Goal: Navigation & Orientation: Find specific page/section

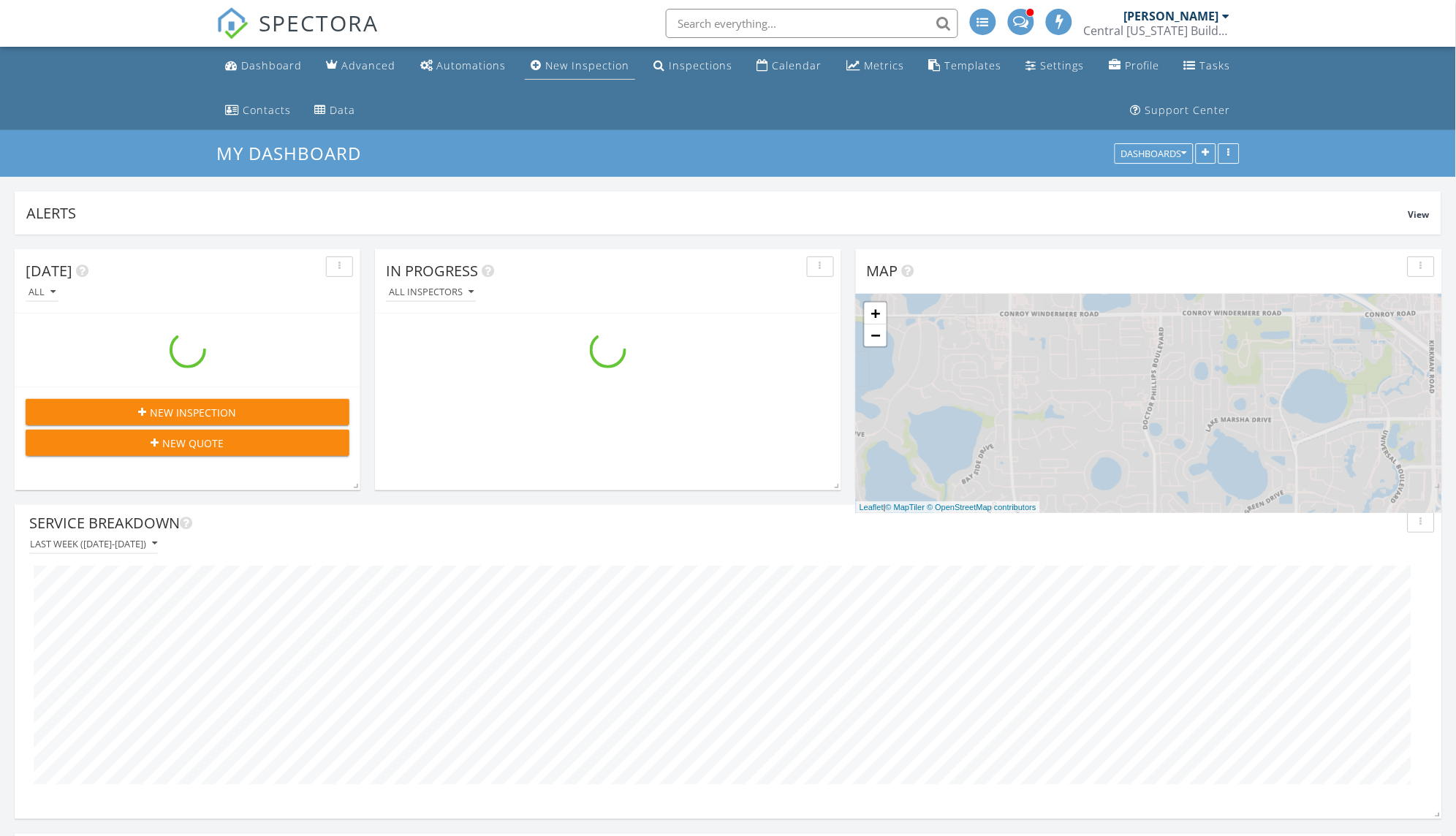
scroll to position [4767, 1458]
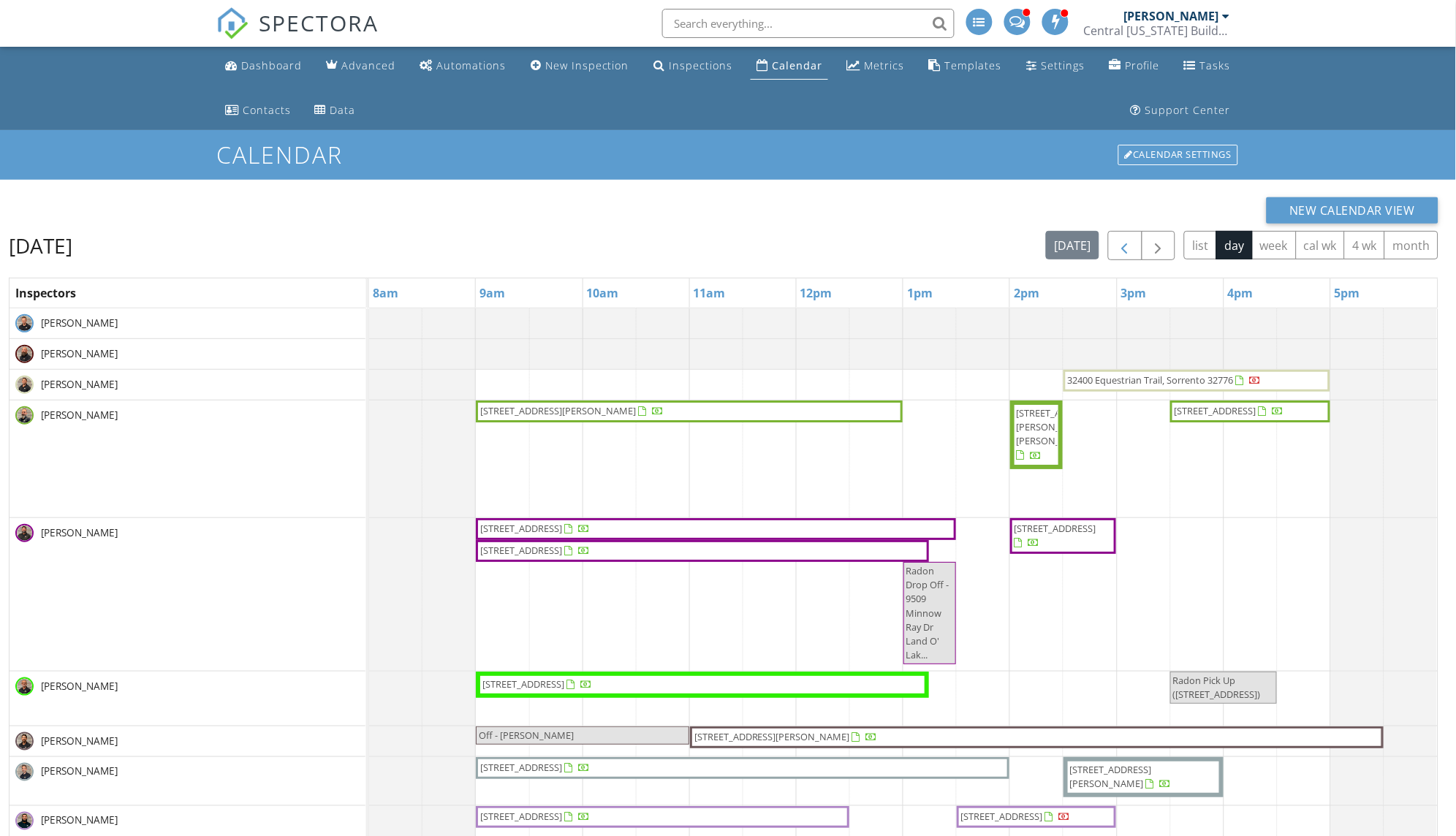
click at [1124, 240] on span "button" at bounding box center [1125, 246] width 17 height 17
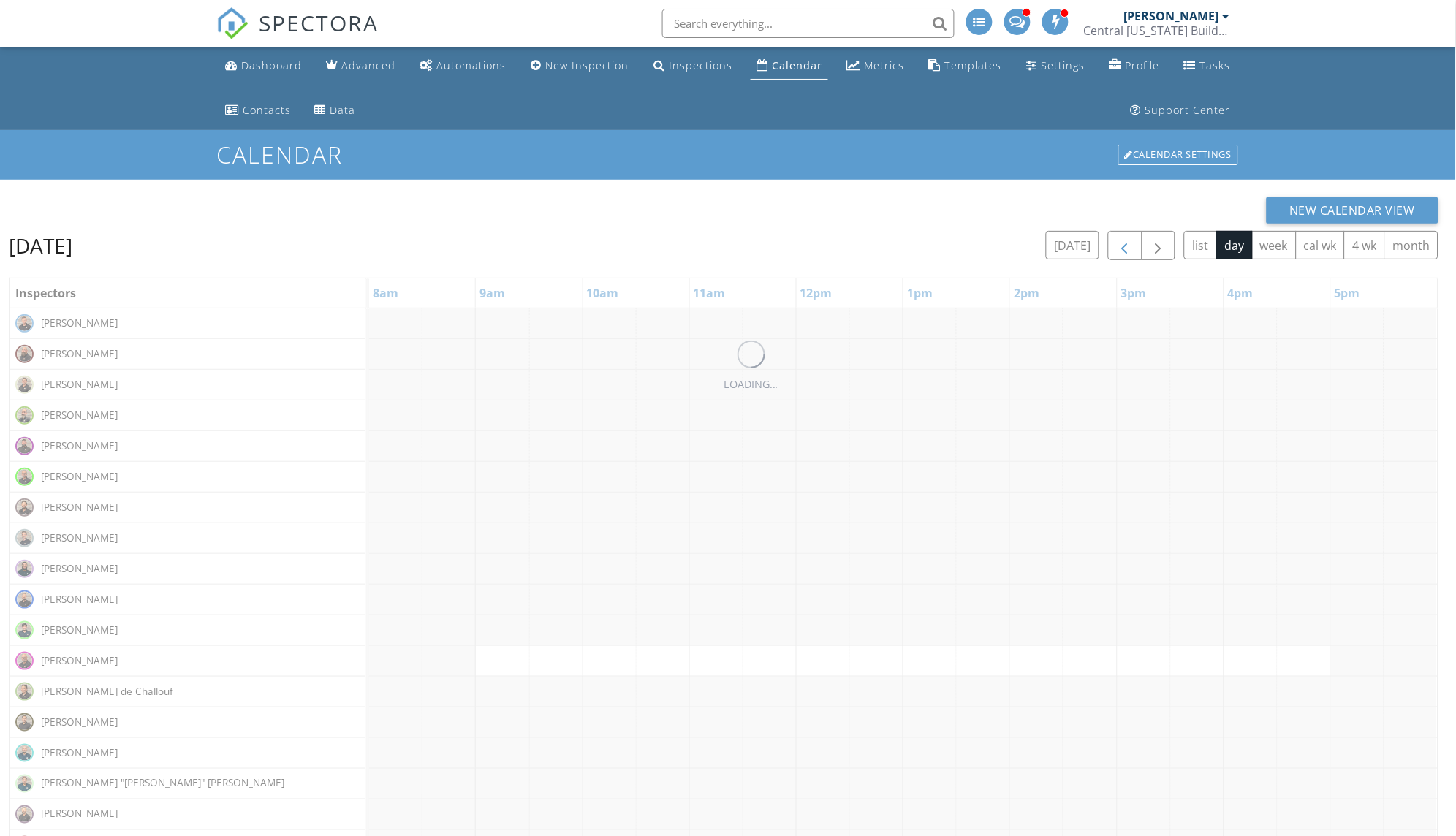
click at [1124, 240] on span "button" at bounding box center [1125, 246] width 17 height 17
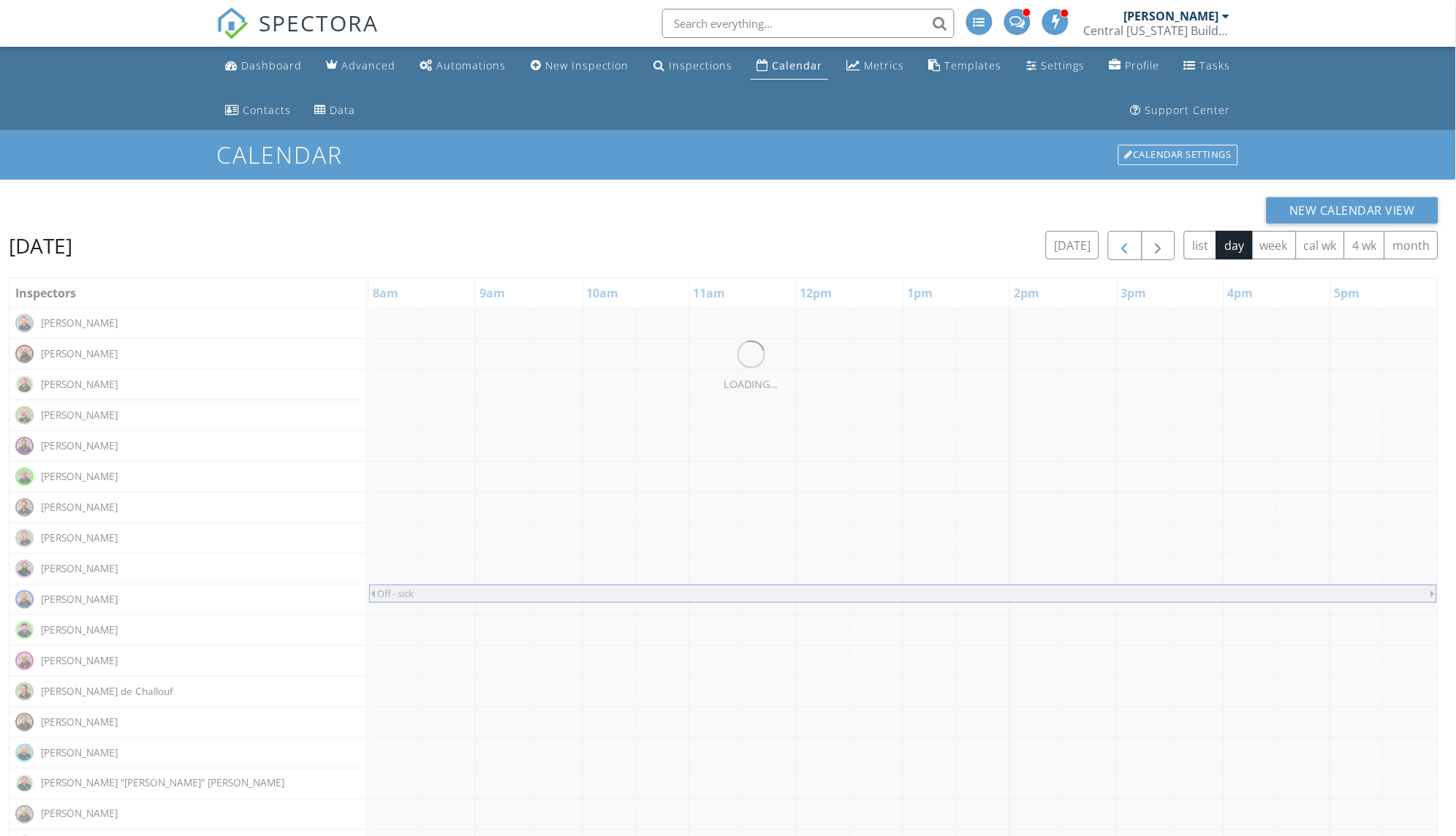
click at [1124, 240] on span "button" at bounding box center [1125, 246] width 17 height 17
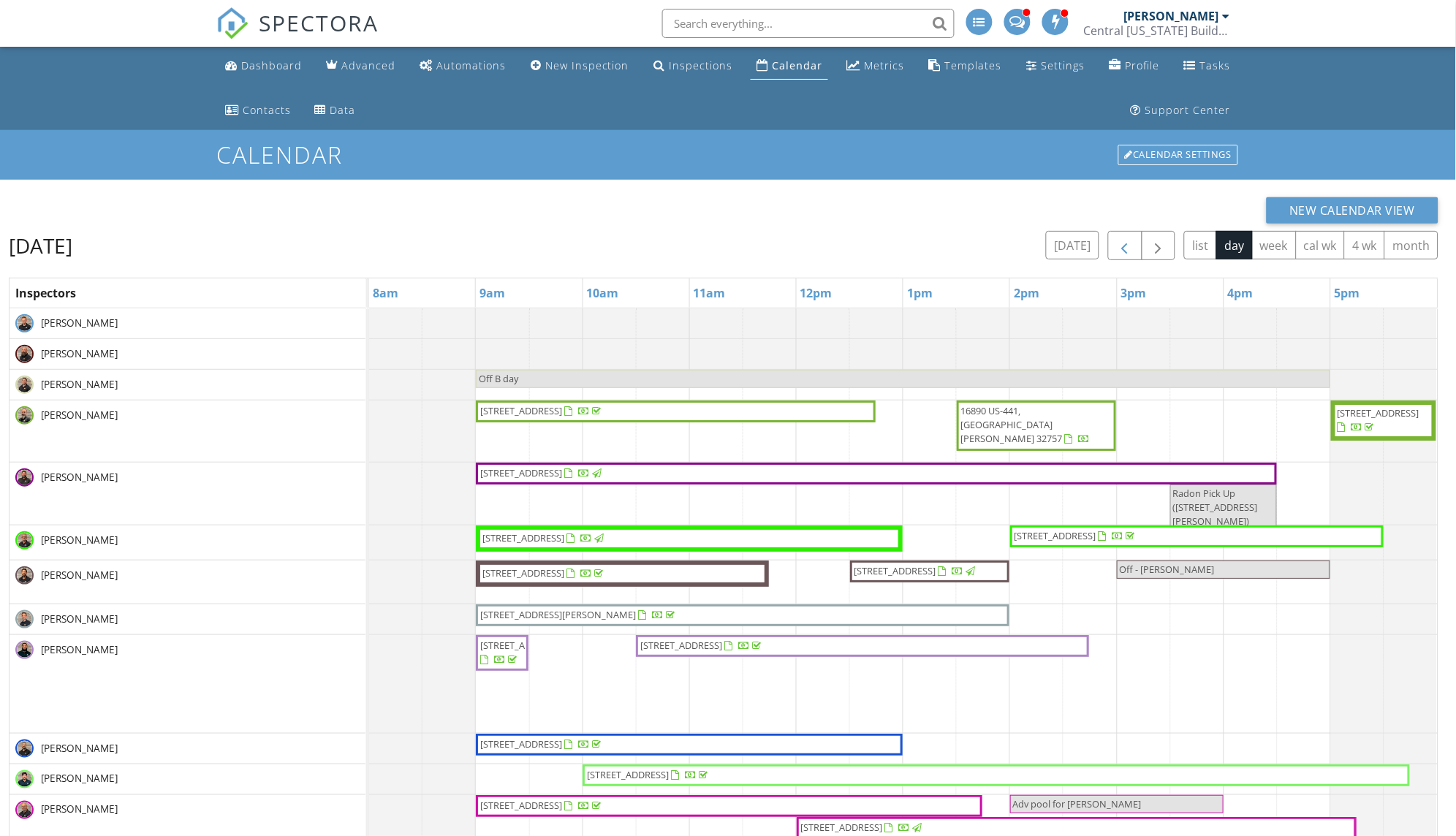
click at [1124, 240] on span "button" at bounding box center [1125, 246] width 17 height 17
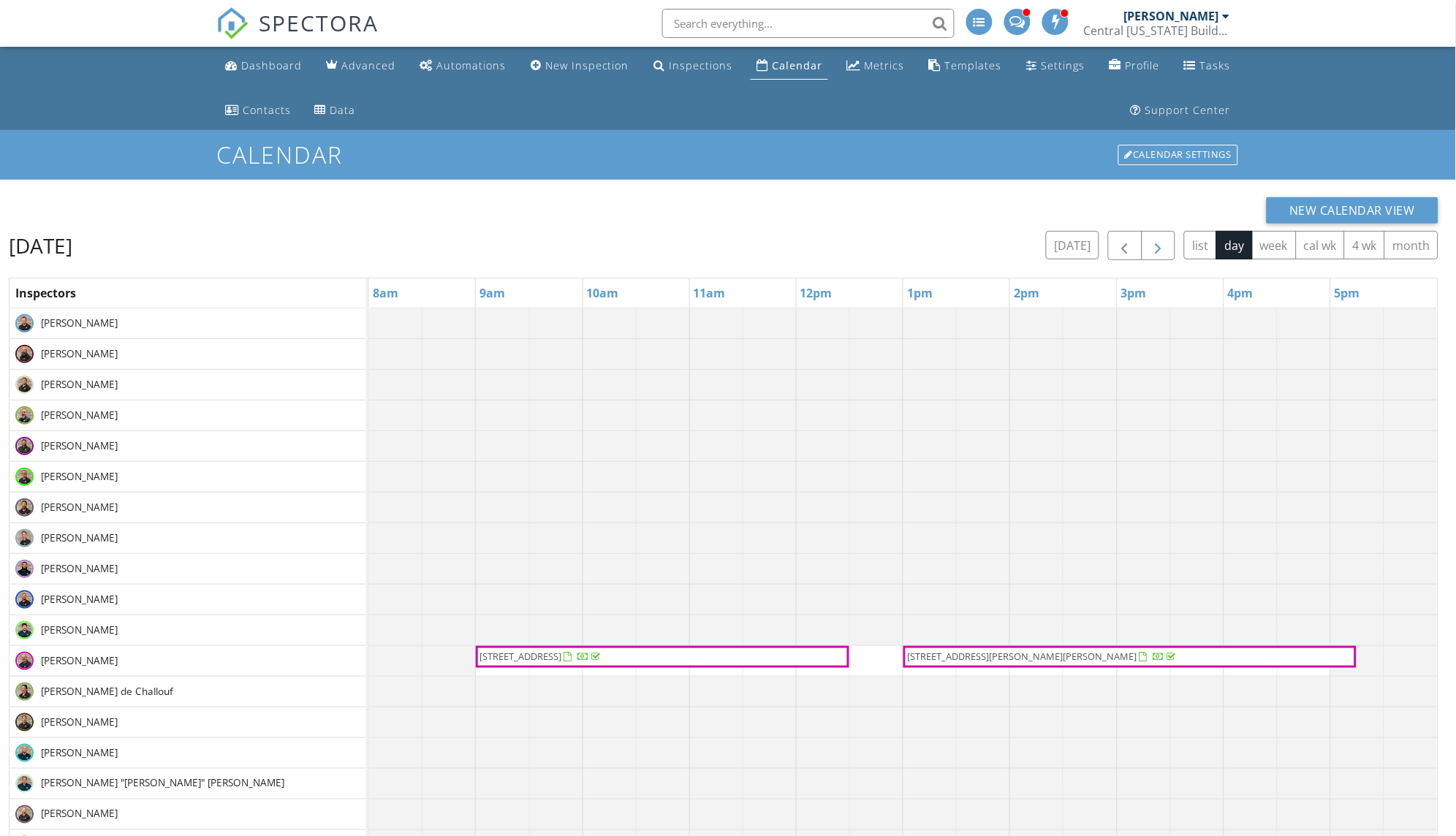
click at [1168, 246] on button "button" at bounding box center [1159, 246] width 35 height 30
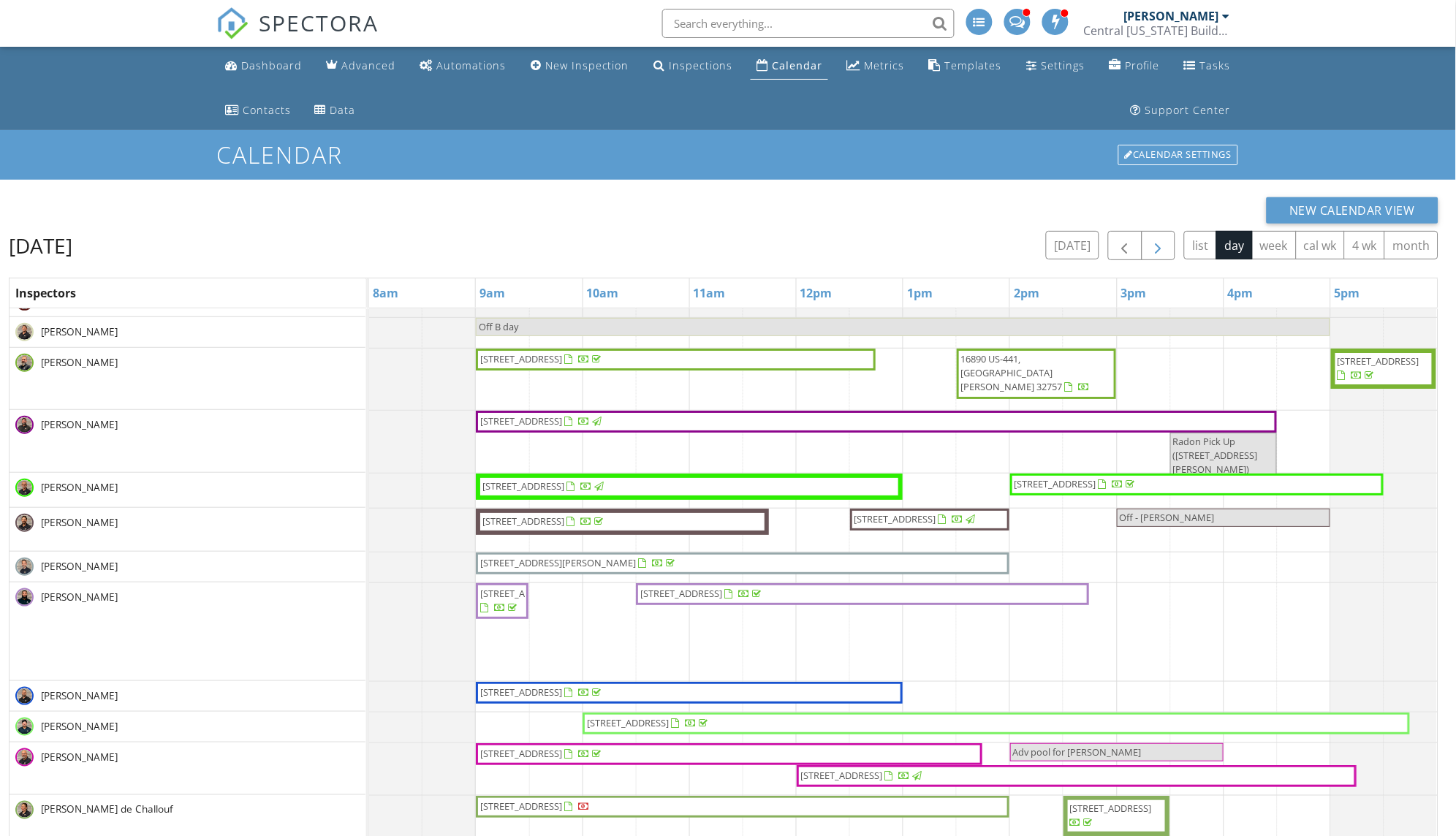
click at [1165, 246] on span "button" at bounding box center [1158, 246] width 17 height 17
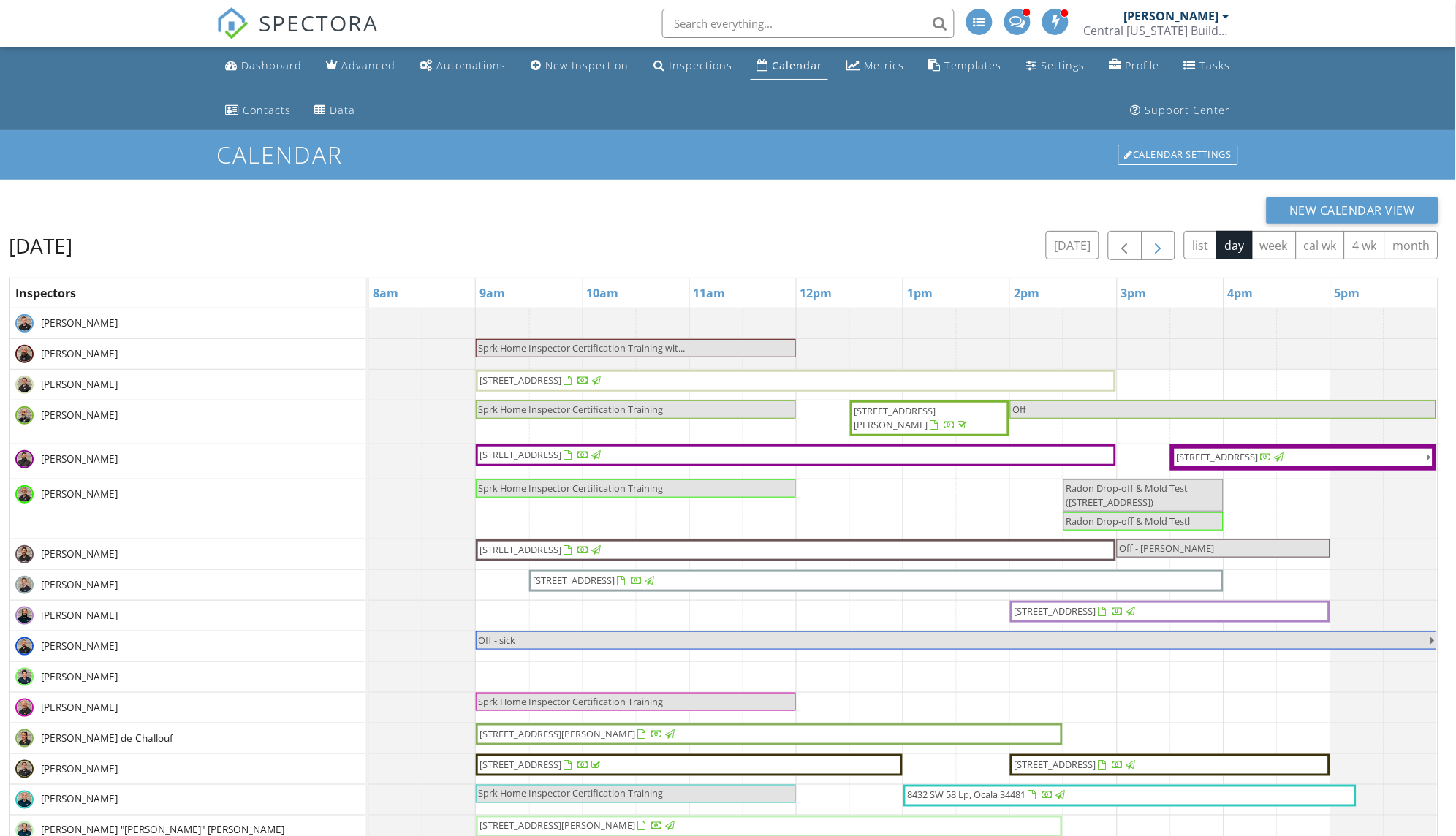
click at [1166, 255] on button "button" at bounding box center [1159, 246] width 35 height 30
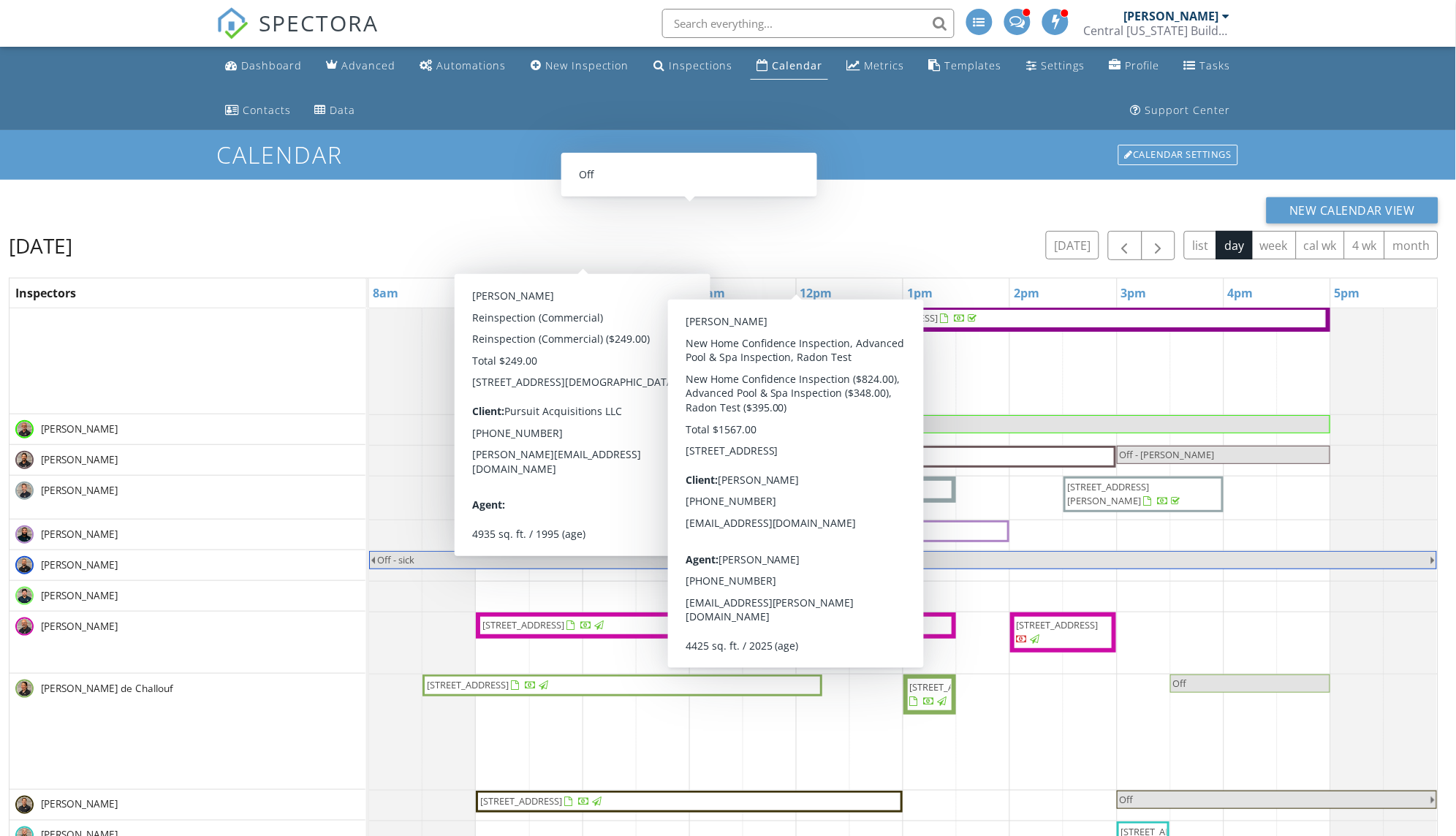
scroll to position [165, 0]
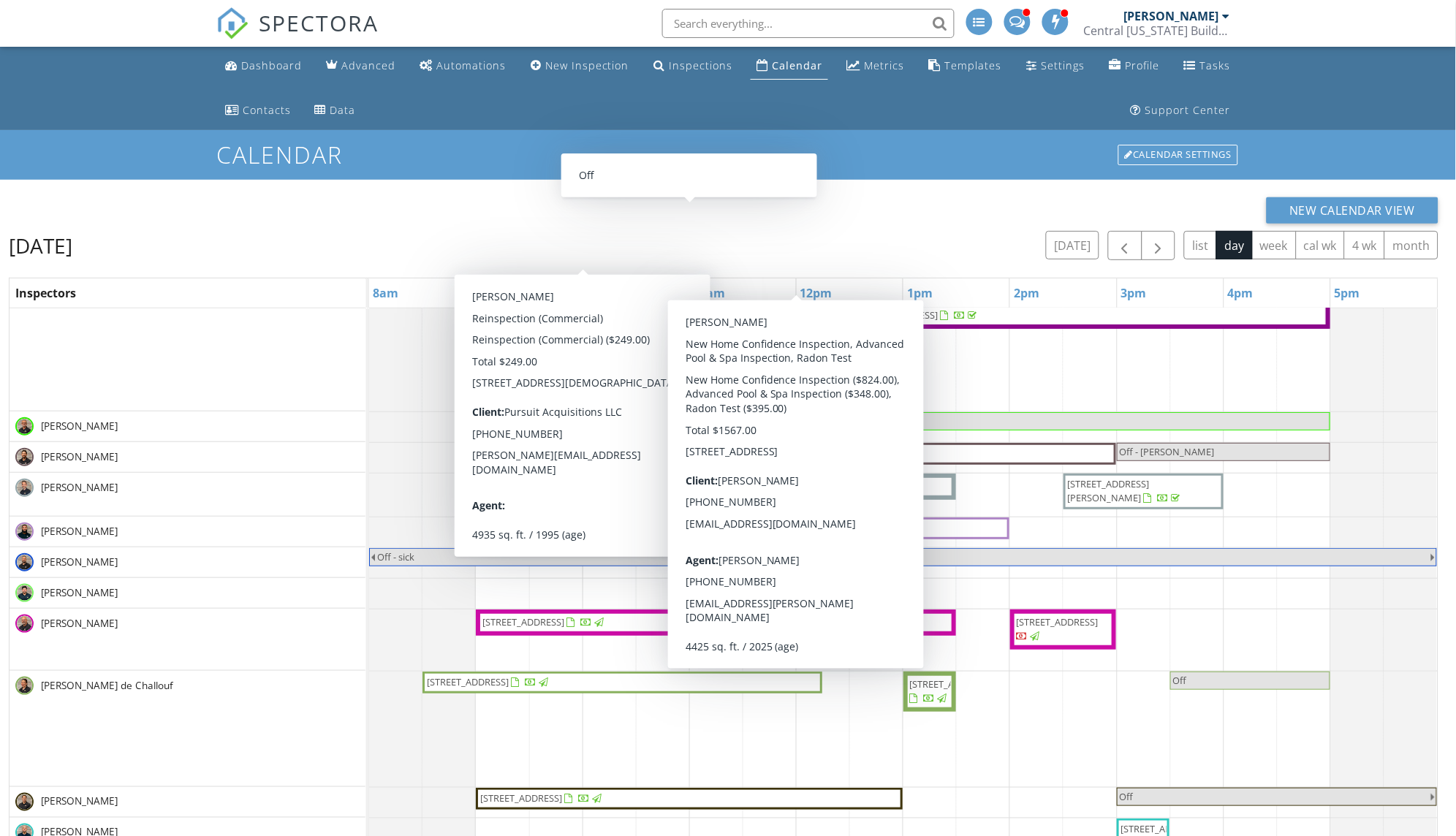
click at [333, 513] on div "[PERSON_NAME]" at bounding box center [187, 495] width 356 height 43
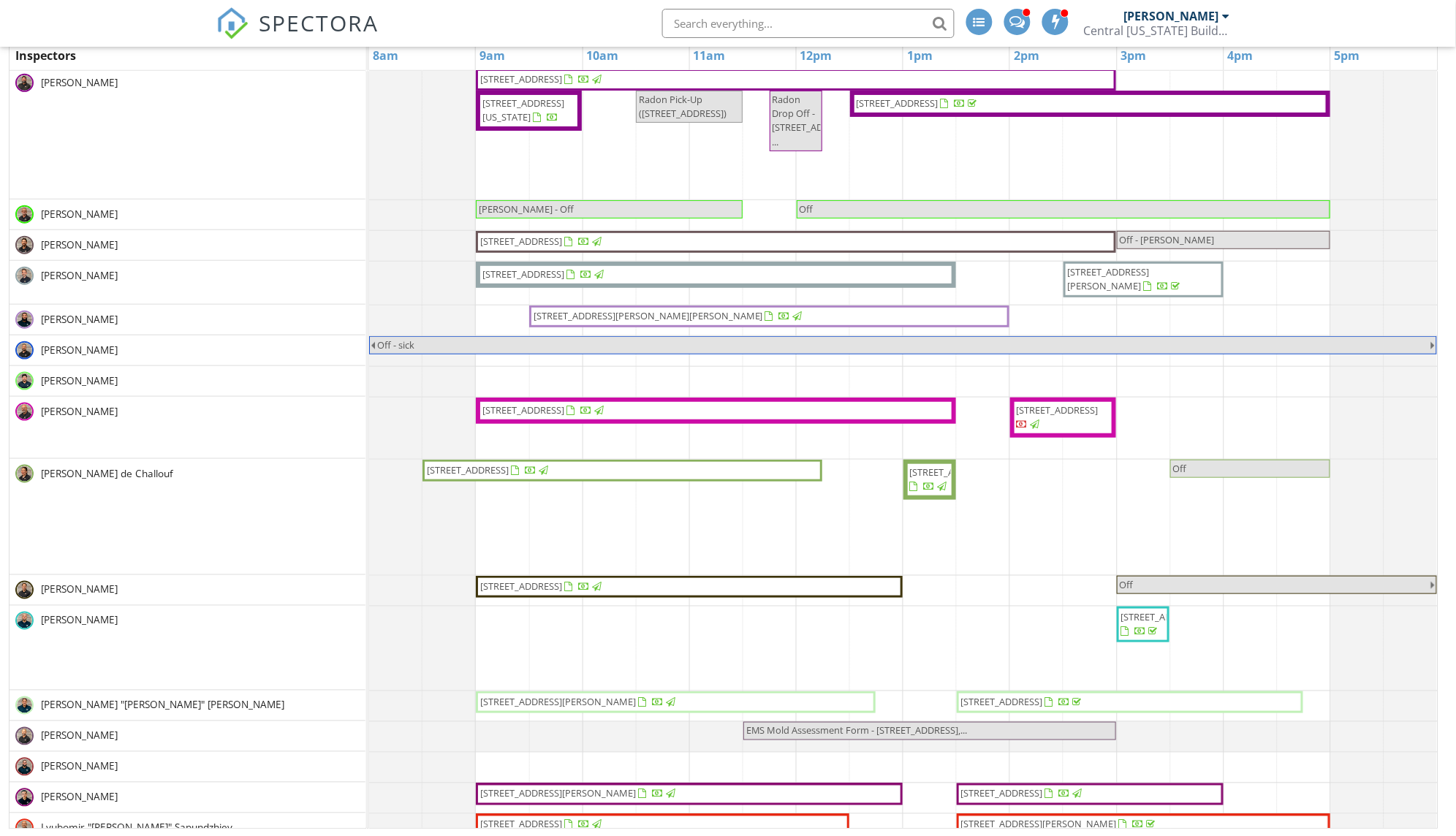
scroll to position [69, 0]
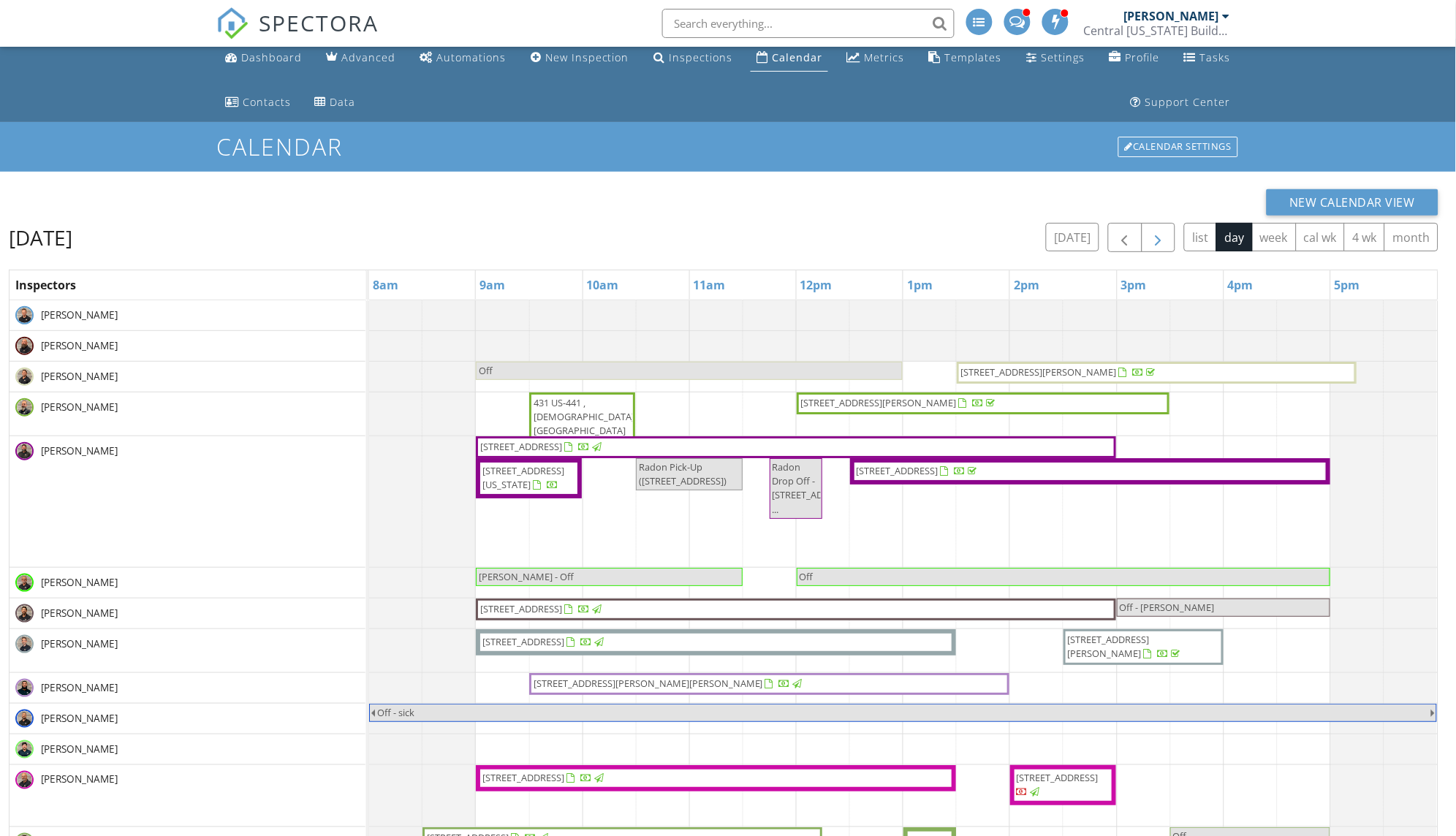
click at [1152, 247] on button "button" at bounding box center [1159, 237] width 35 height 30
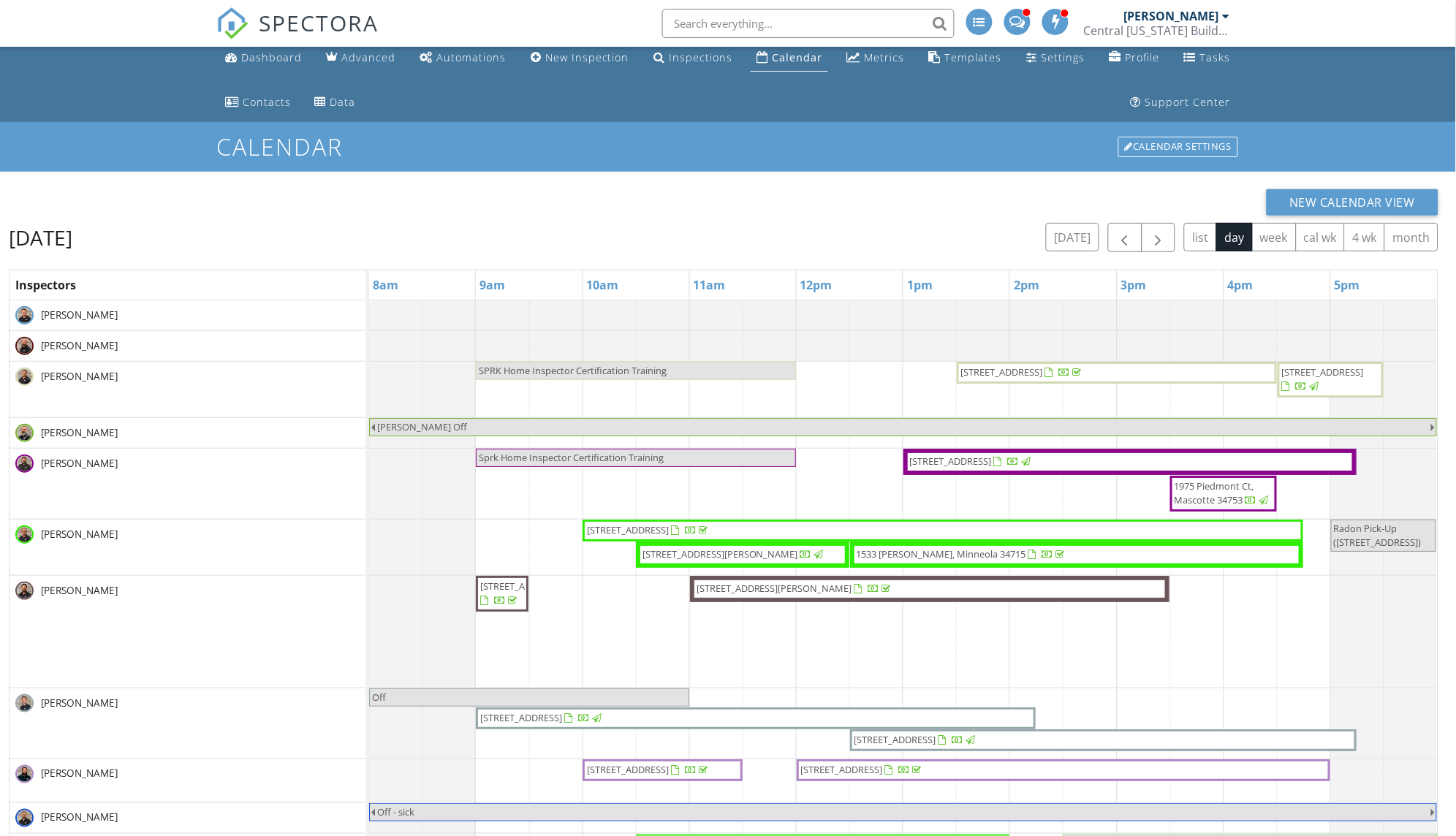
click at [269, 584] on div "[PERSON_NAME]" at bounding box center [187, 591] width 344 height 18
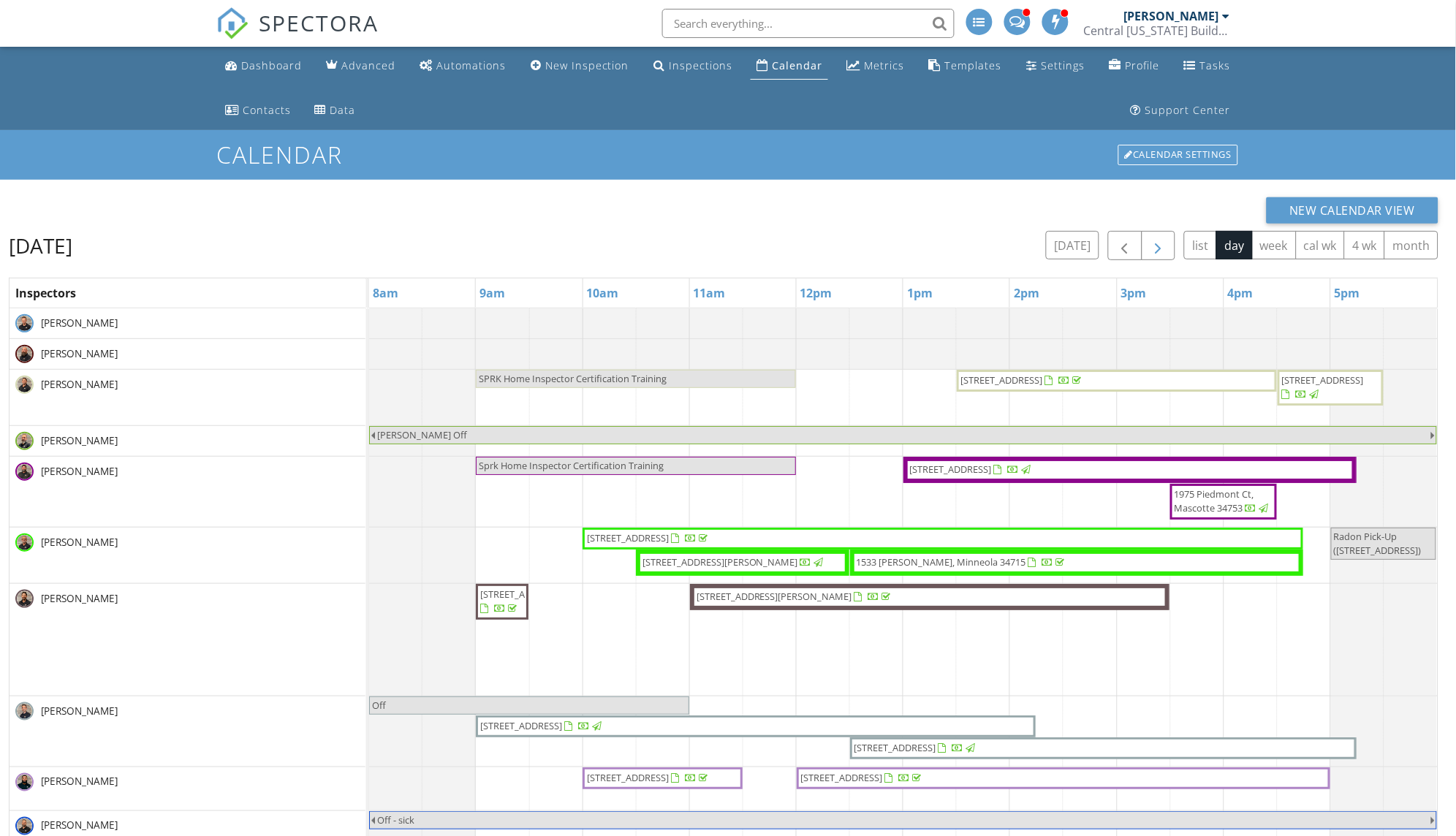
click at [1154, 242] on span "button" at bounding box center [1158, 246] width 17 height 17
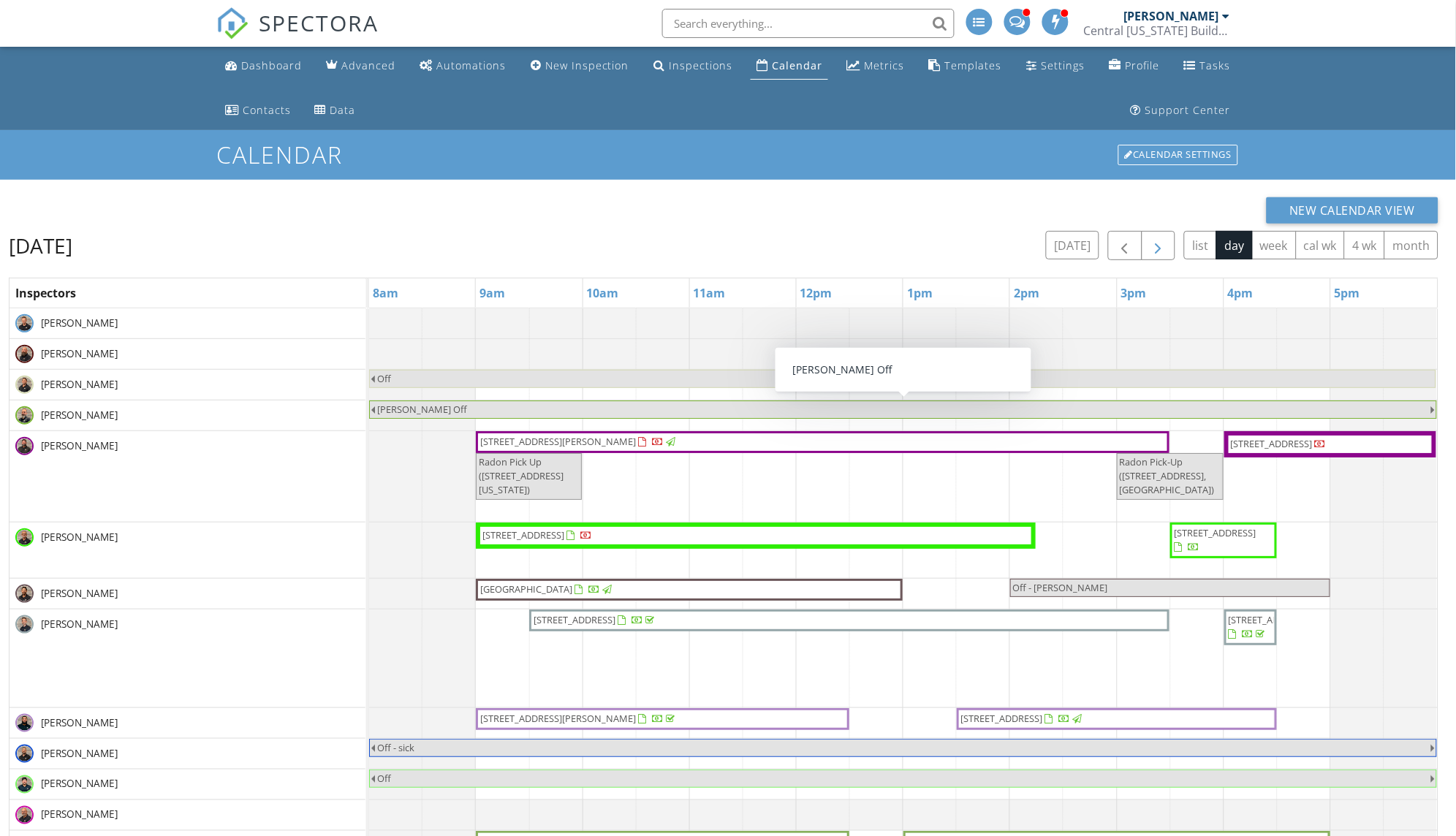
click at [1163, 248] on span "button" at bounding box center [1158, 246] width 17 height 17
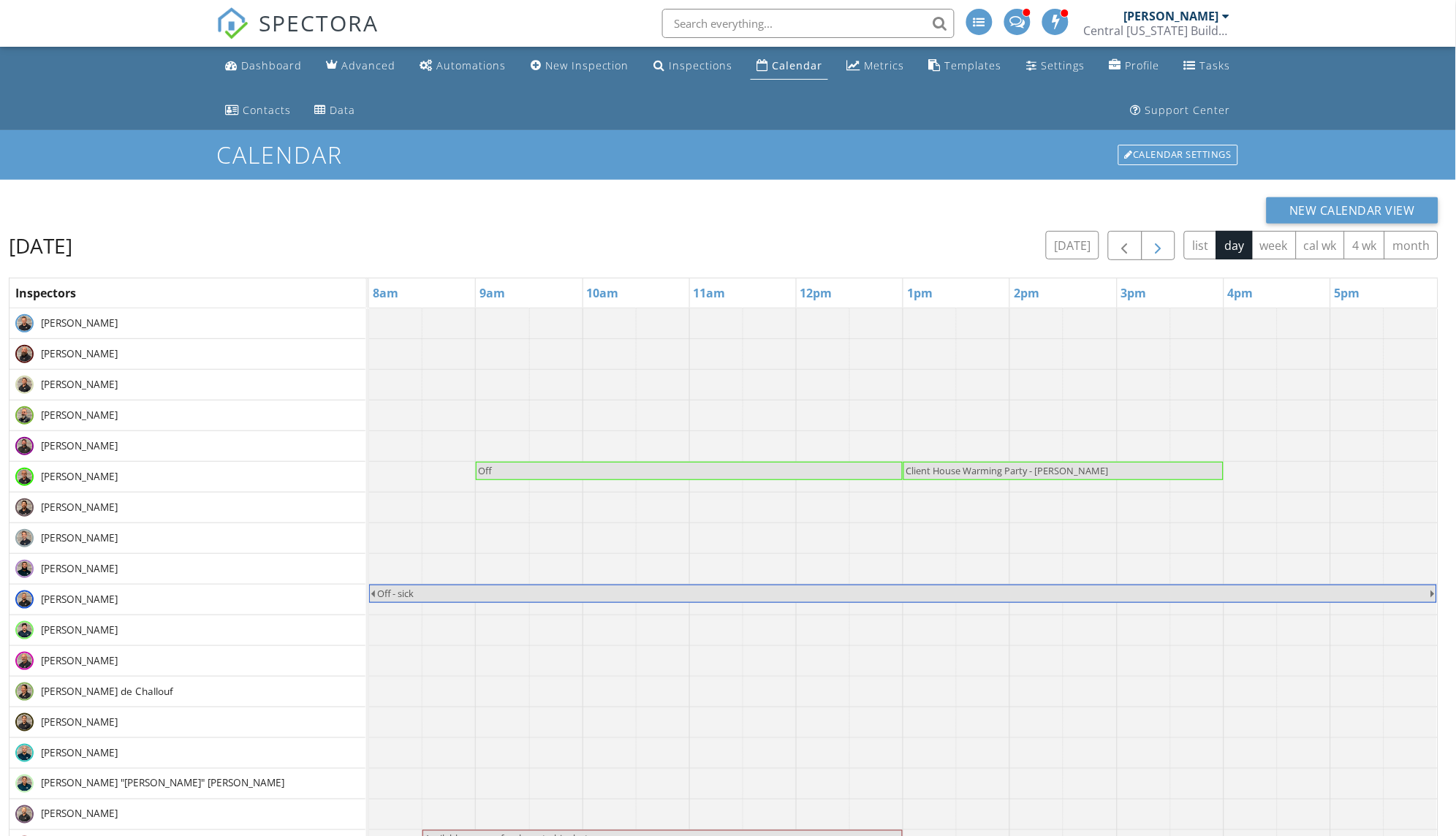
click at [1152, 247] on span "button" at bounding box center [1158, 246] width 17 height 17
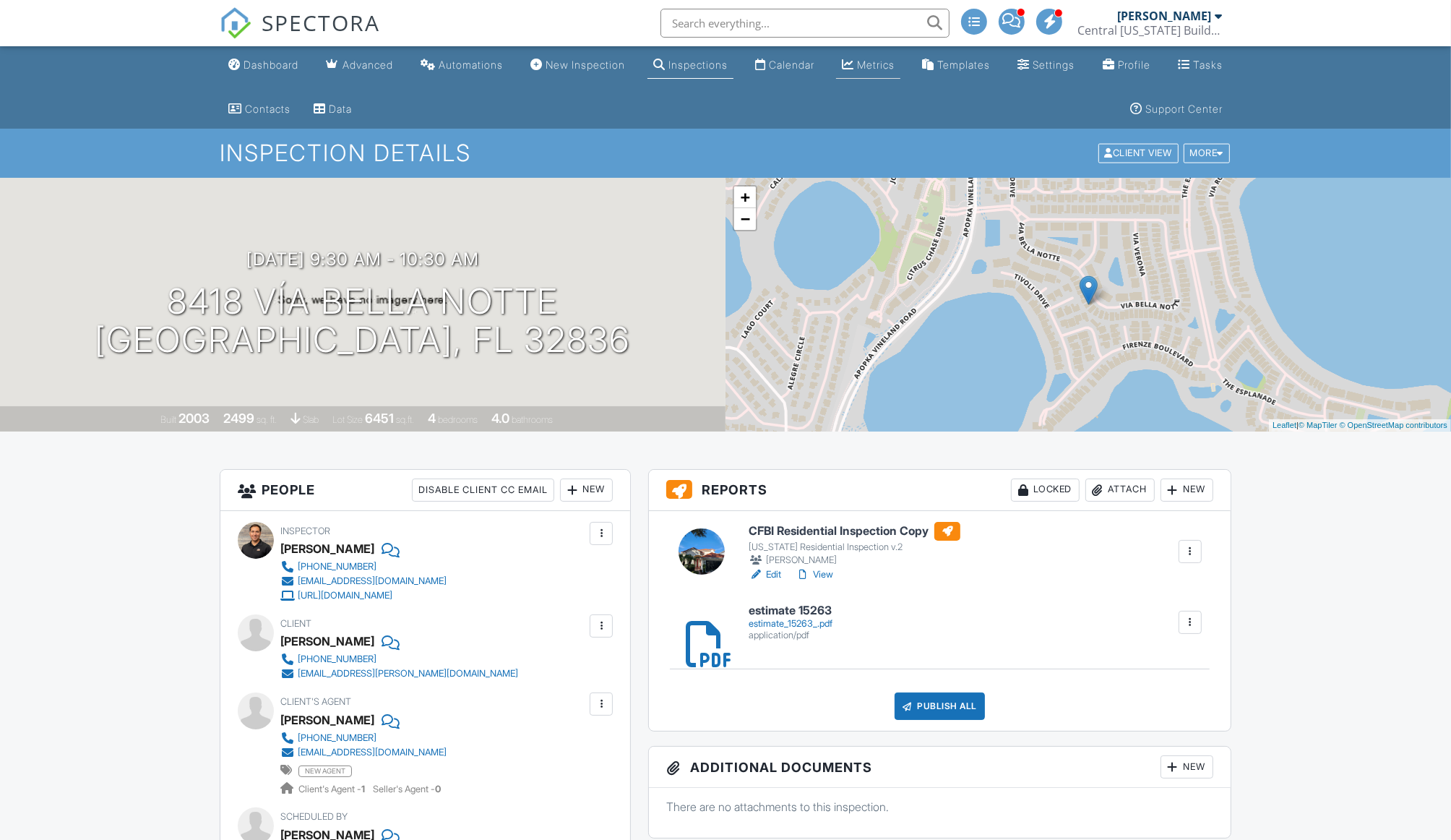
click at [884, 59] on div "Metrics" at bounding box center [876, 64] width 38 height 12
click at [884, 59] on div at bounding box center [726, 420] width 1451 height 840
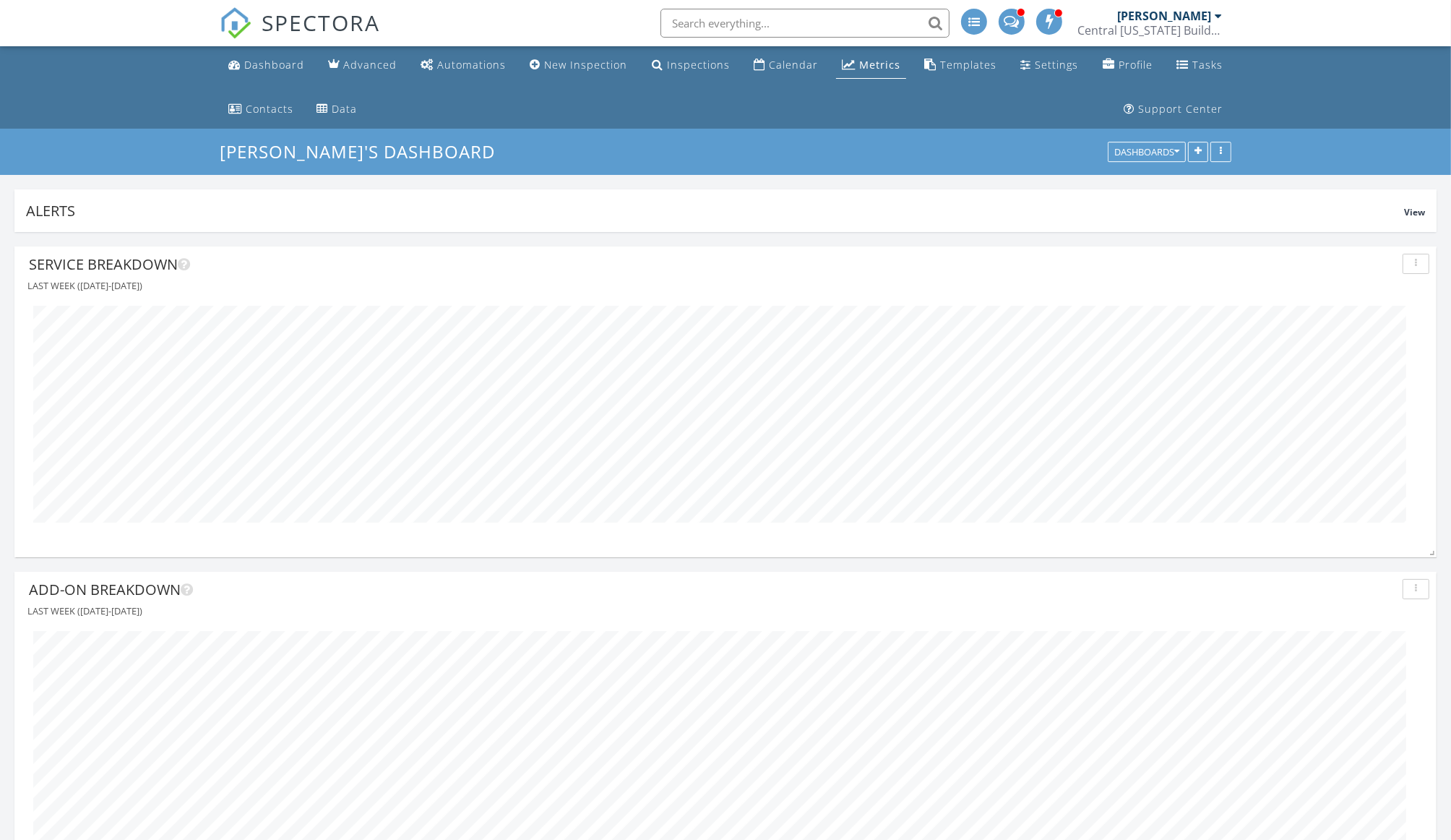
click at [290, 49] on link "SPECTORA" at bounding box center [300, 34] width 160 height 30
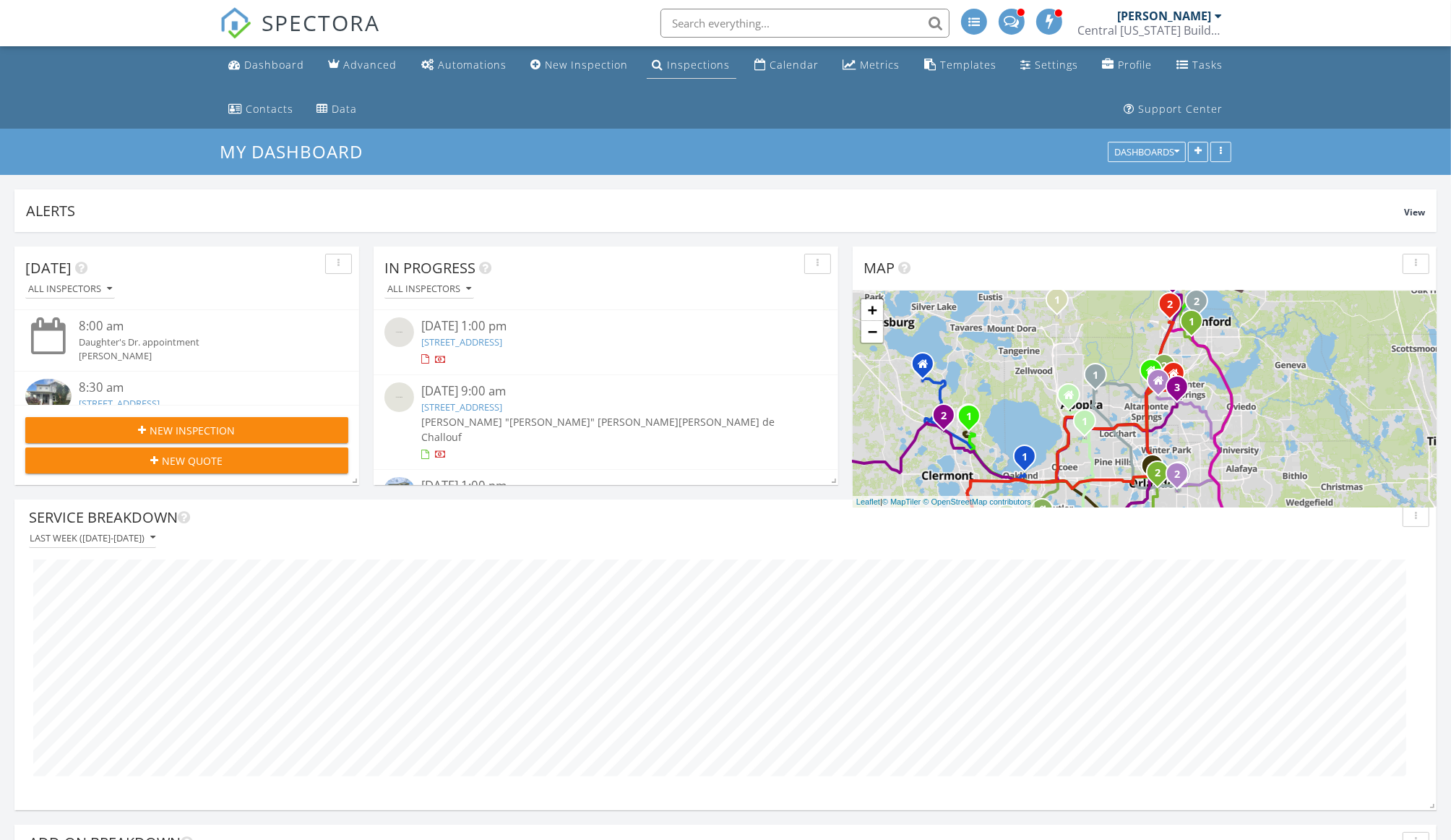
click at [710, 60] on div "Inspections" at bounding box center [699, 65] width 63 height 14
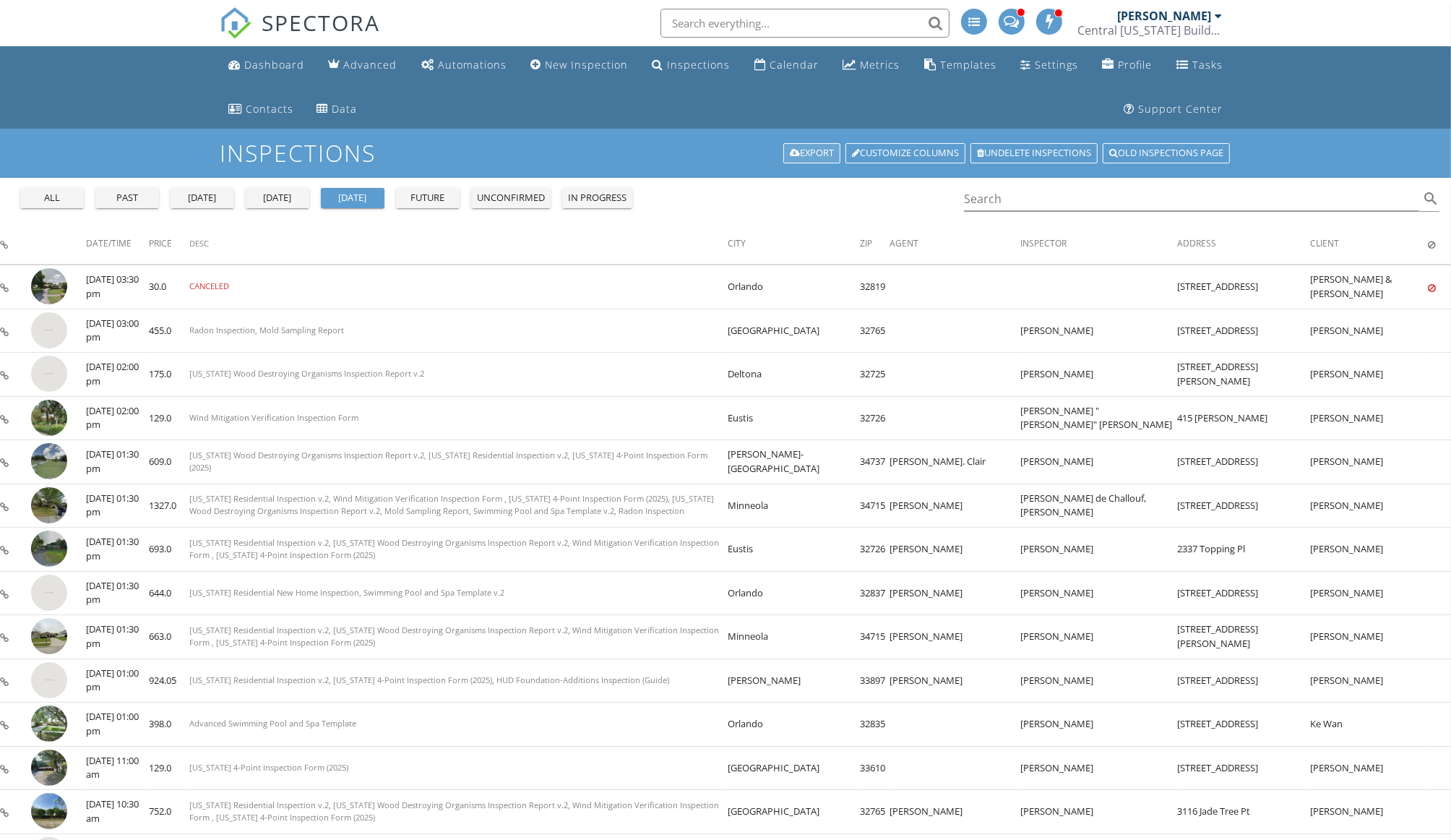
click at [803, 157] on link "Export" at bounding box center [812, 153] width 57 height 21
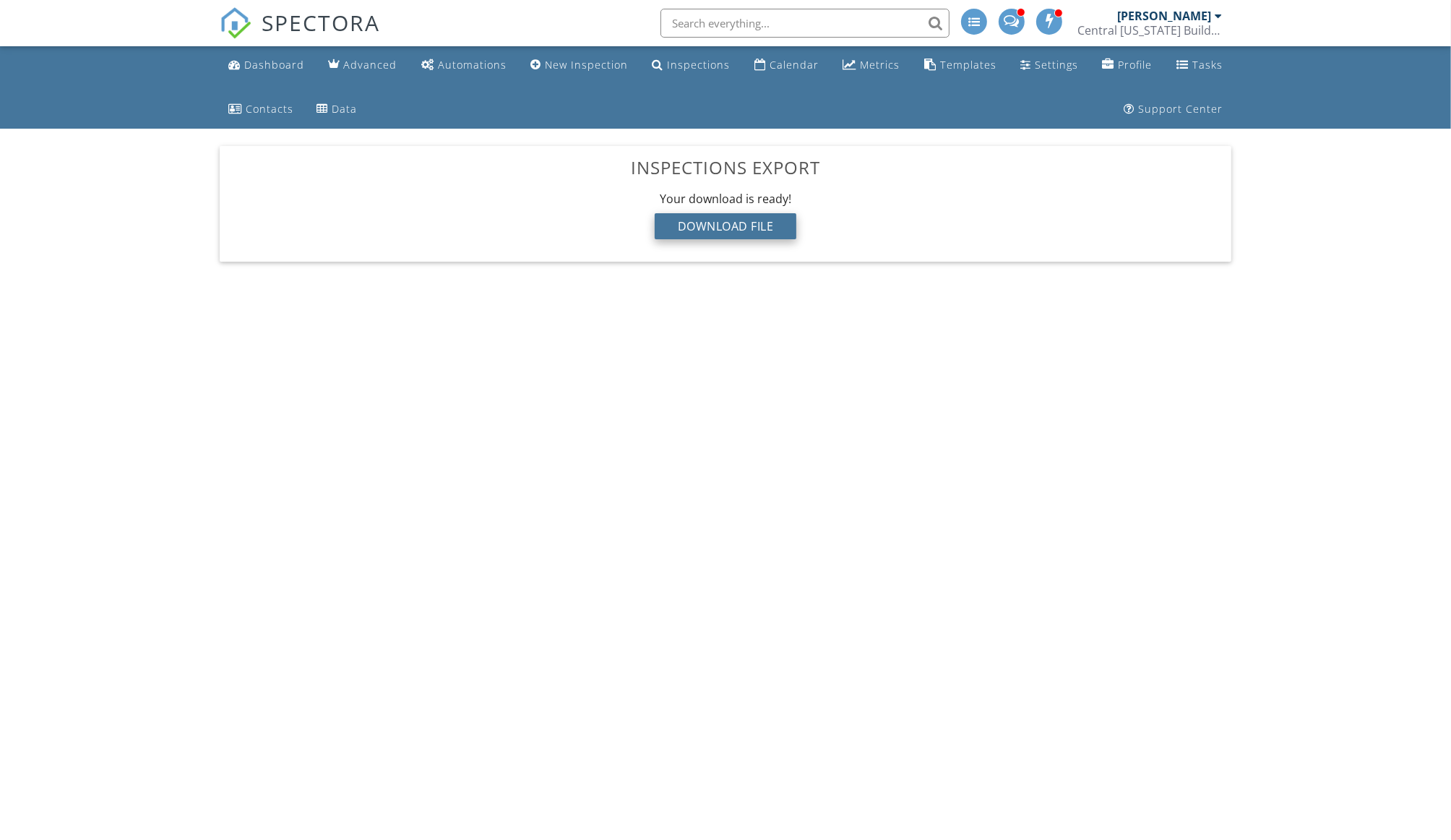
click at [709, 228] on div "Download File" at bounding box center [726, 226] width 142 height 26
click at [763, 224] on div "Download File" at bounding box center [726, 226] width 142 height 26
click at [770, 64] on div "Calendar" at bounding box center [794, 65] width 49 height 14
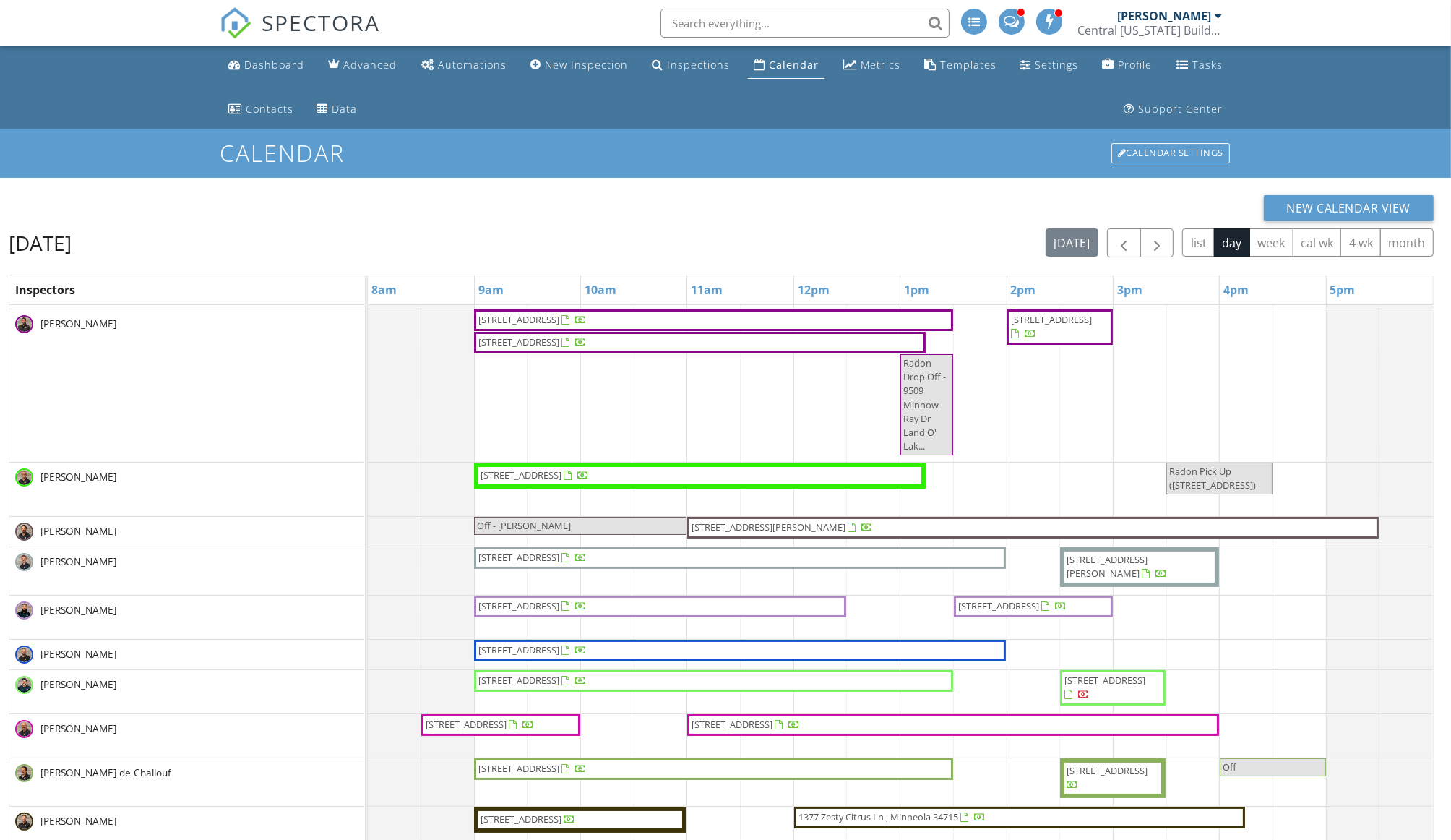
scroll to position [202, 0]
click at [559, 677] on span "9509 Minnow Ray Dr , Land O' Lakes 34638" at bounding box center [519, 680] width 81 height 13
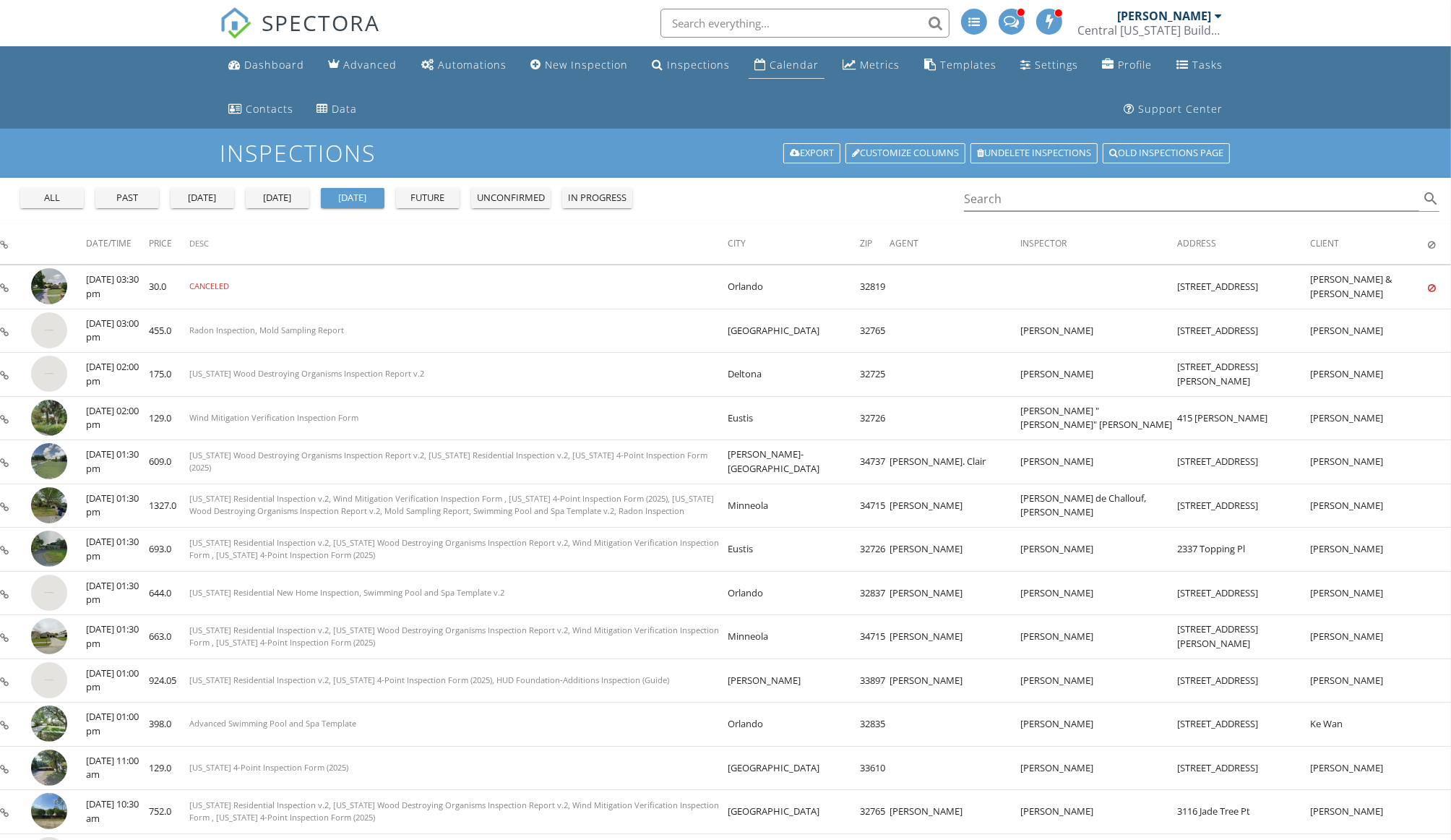
click at [781, 53] on link "Calendar" at bounding box center [786, 65] width 76 height 27
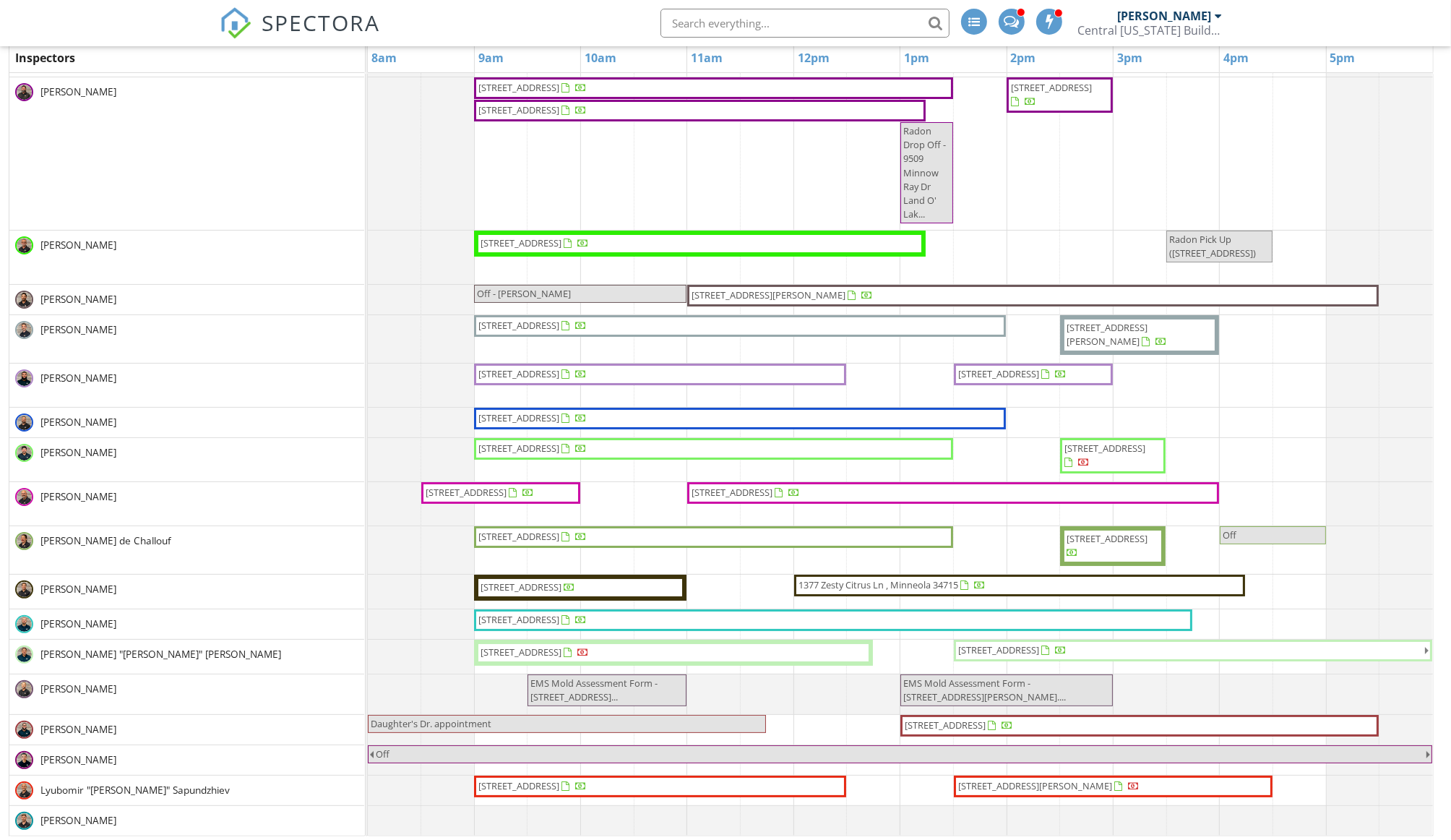
scroll to position [202, 0]
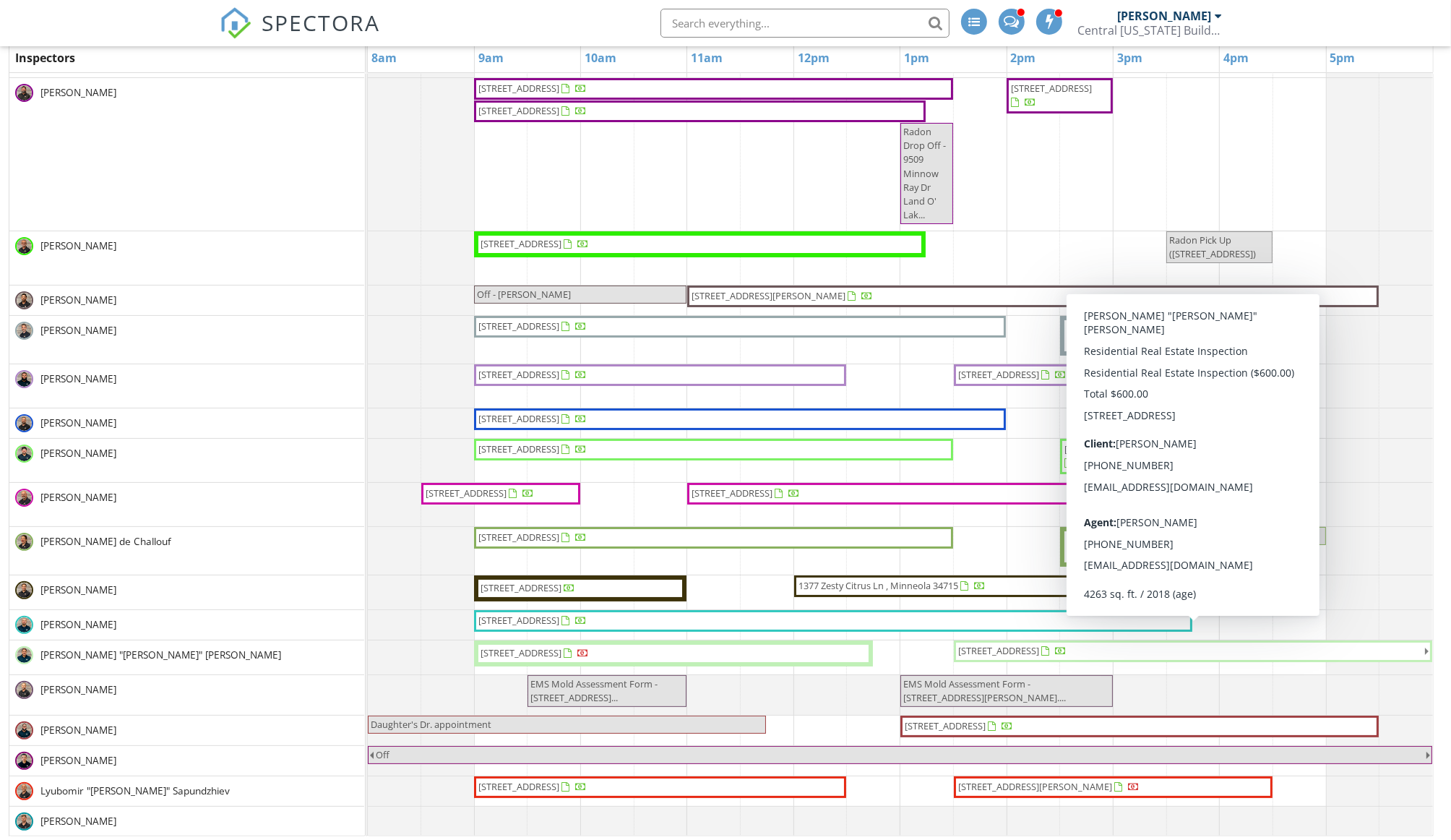
click at [1019, 656] on span "8343 Ludington Cir, Orlando 32836" at bounding box center [999, 650] width 81 height 13
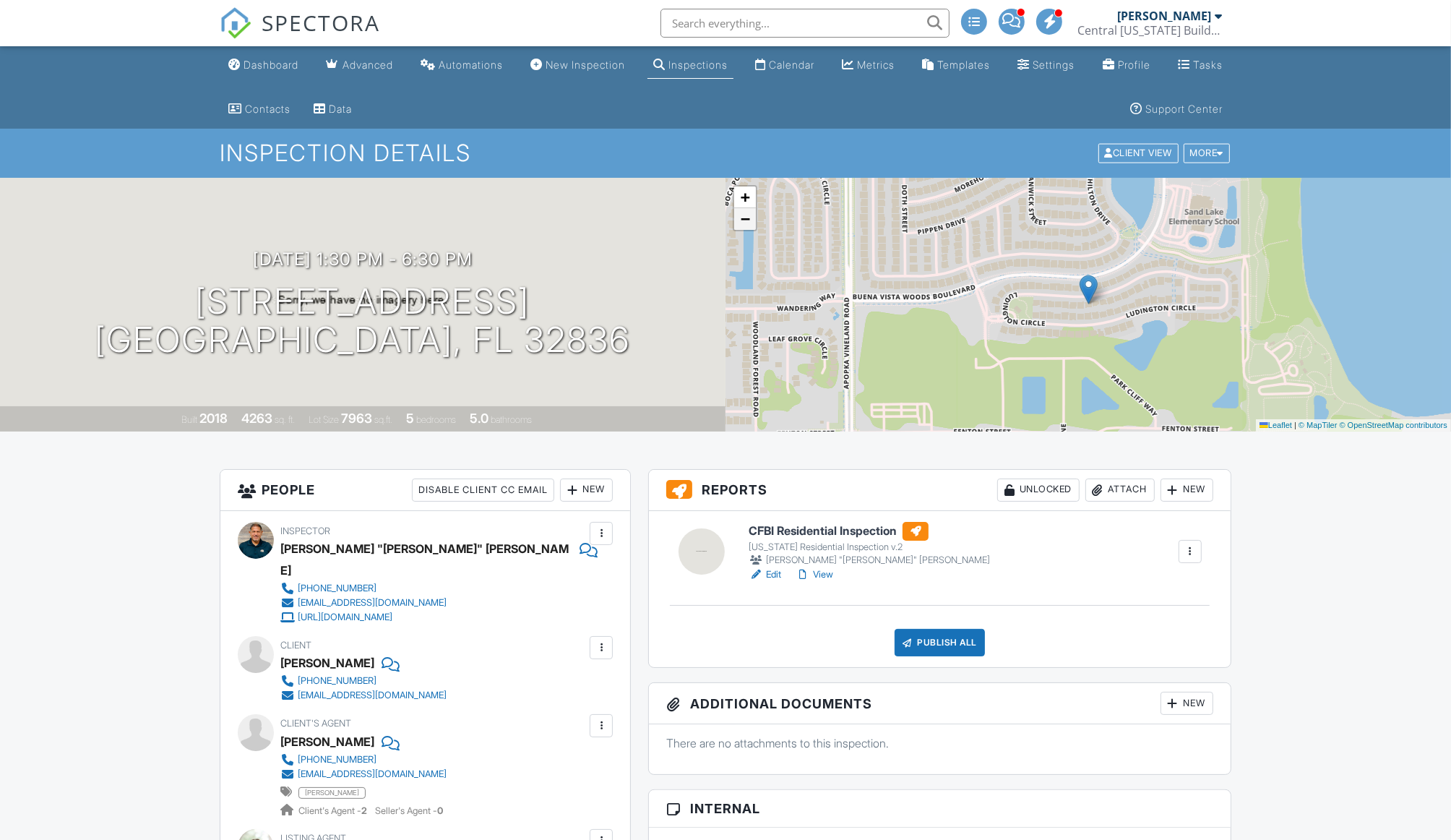
click at [746, 225] on span "−" at bounding box center [745, 218] width 9 height 18
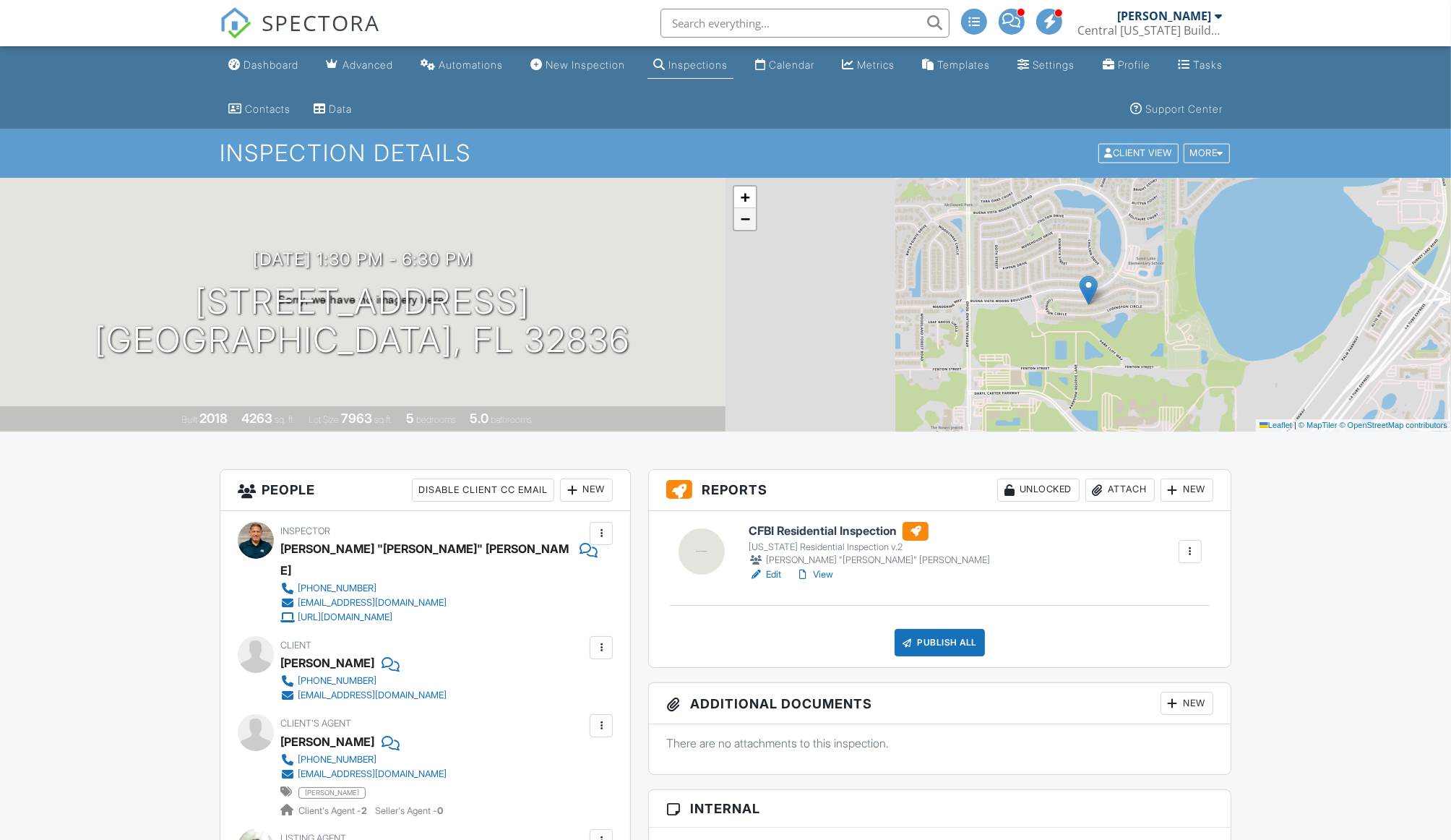
click at [746, 225] on span "−" at bounding box center [745, 218] width 9 height 18
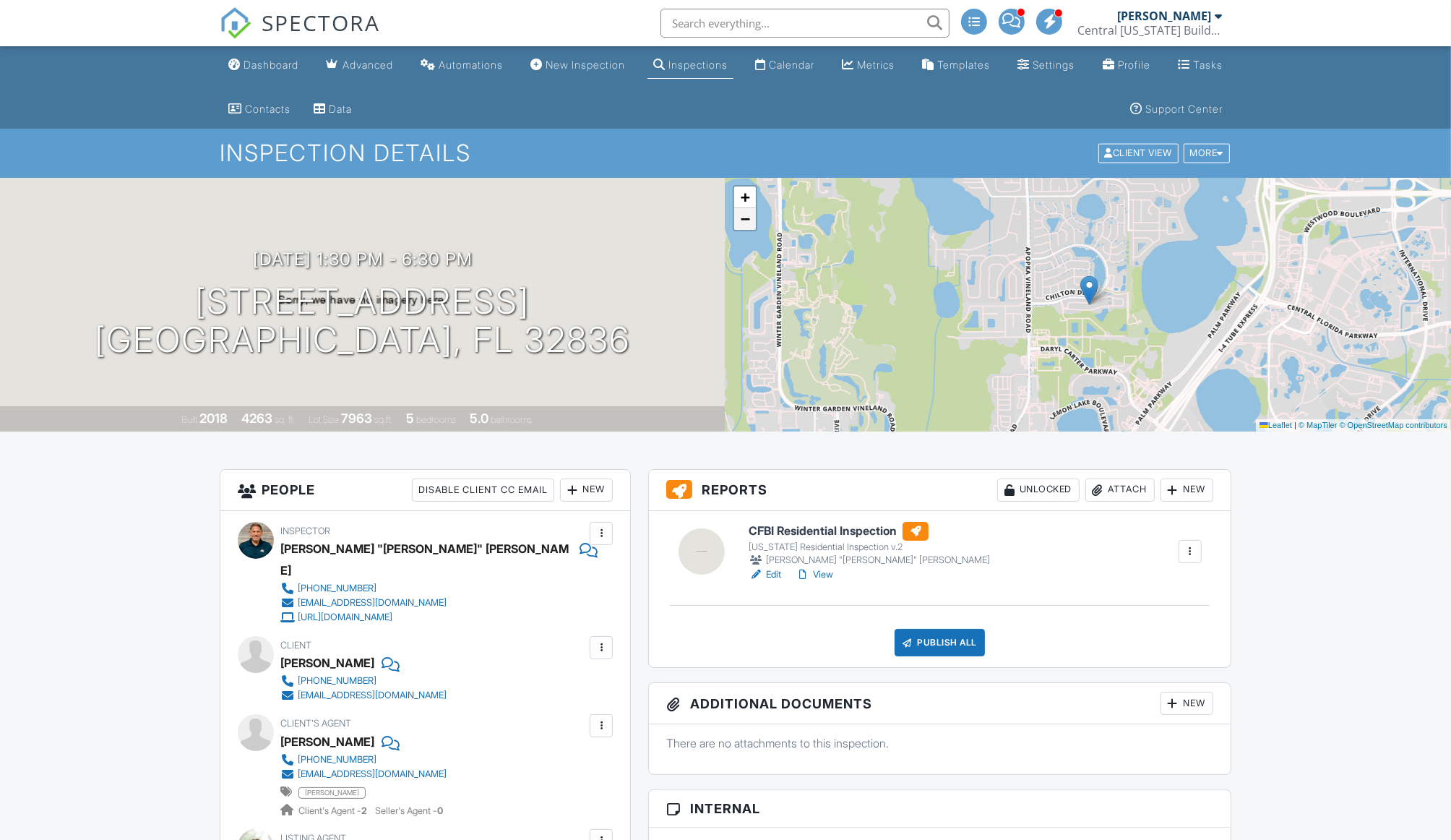
click at [746, 225] on span "−" at bounding box center [745, 218] width 9 height 18
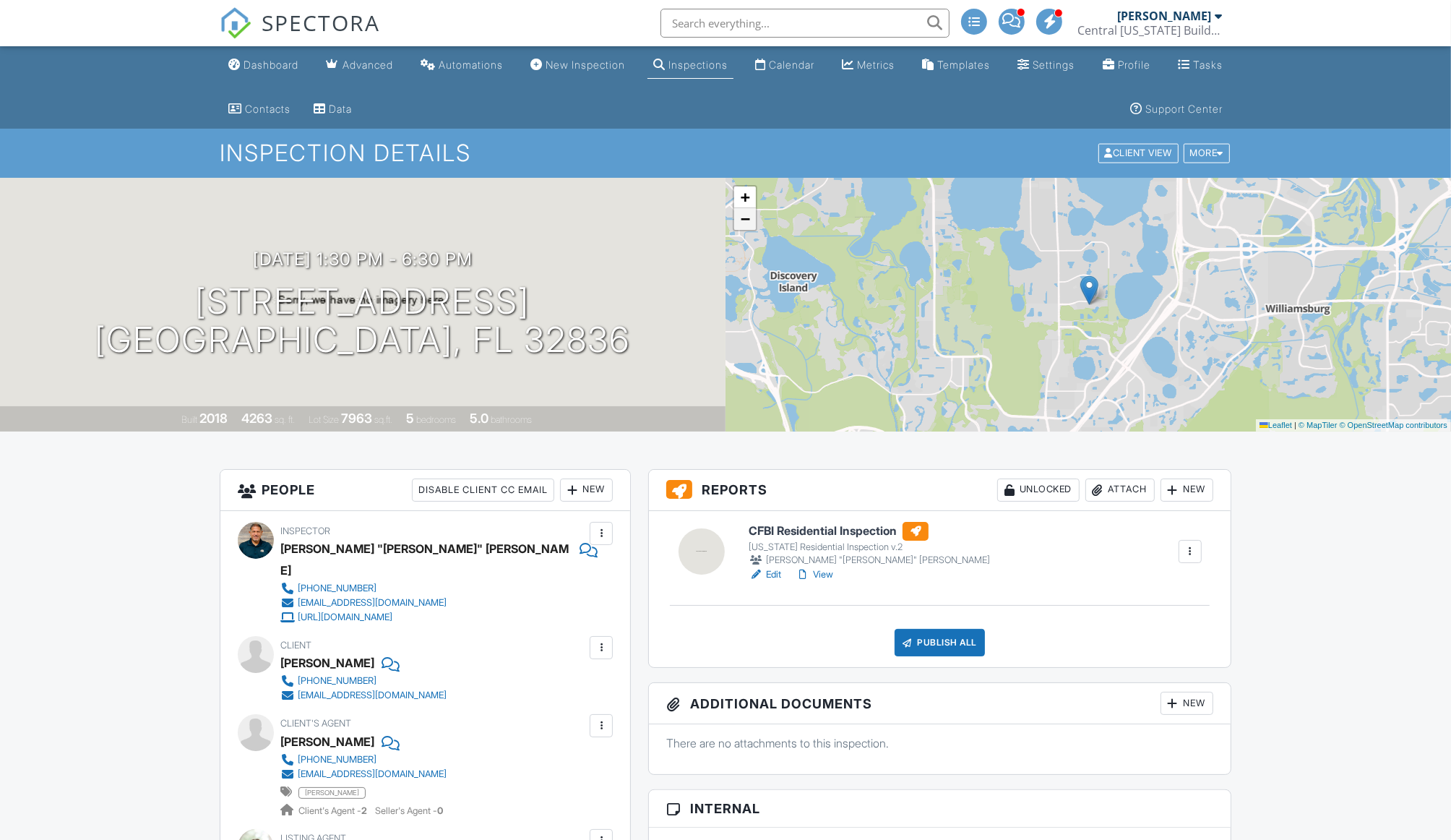
click at [748, 220] on span "−" at bounding box center [745, 218] width 9 height 18
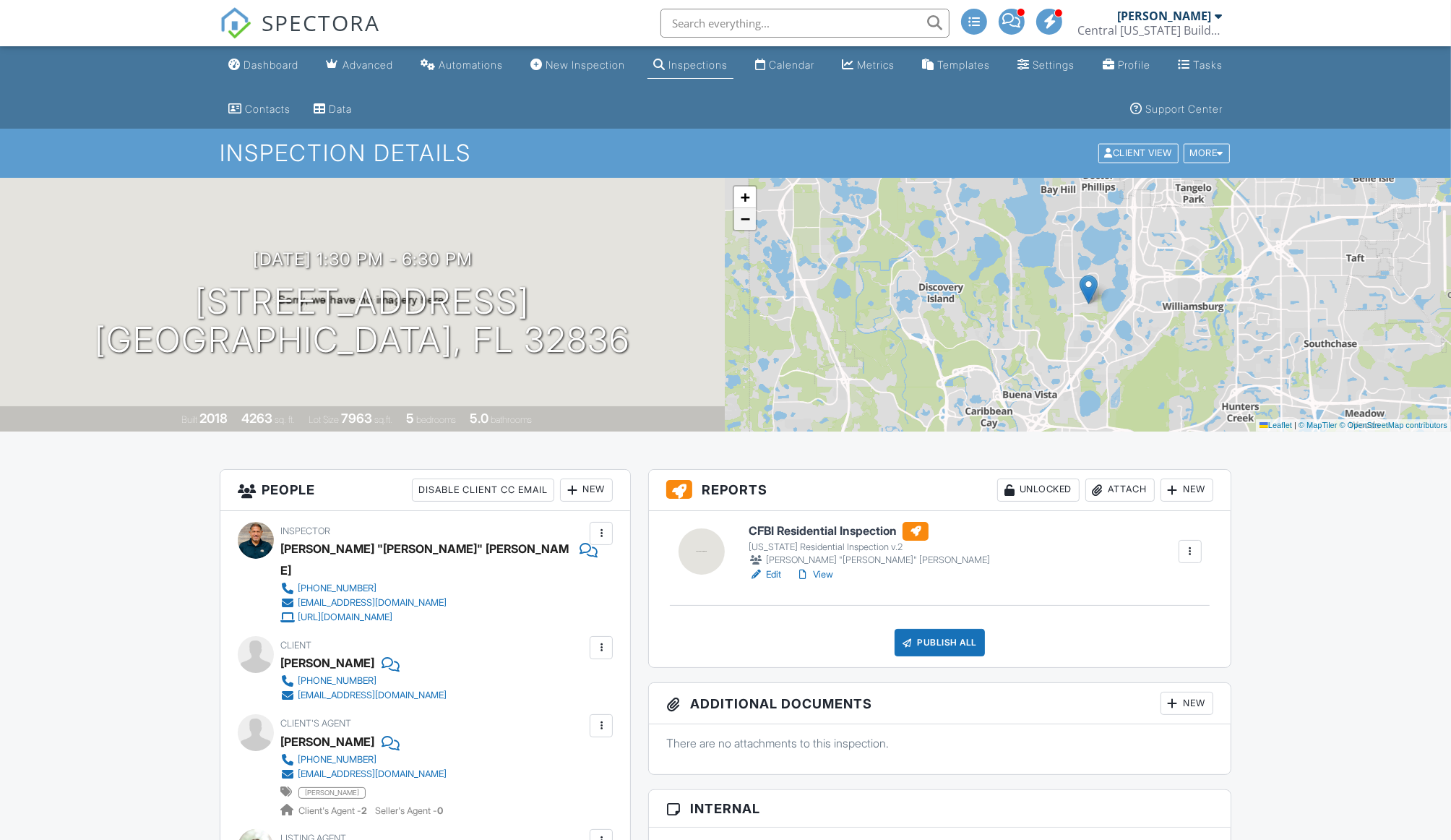
click at [748, 220] on span "−" at bounding box center [745, 218] width 9 height 18
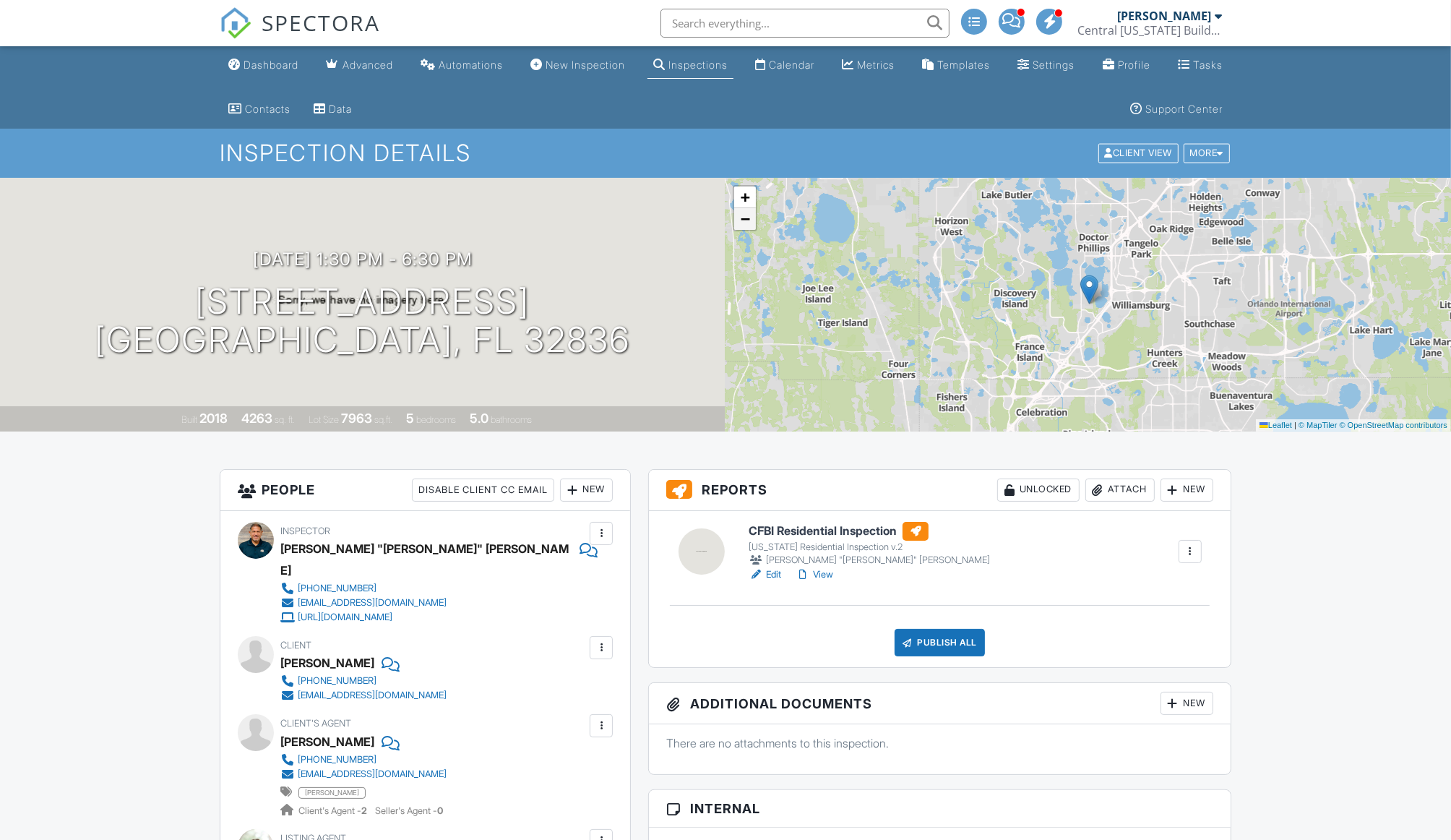
click at [748, 220] on span "−" at bounding box center [745, 218] width 9 height 18
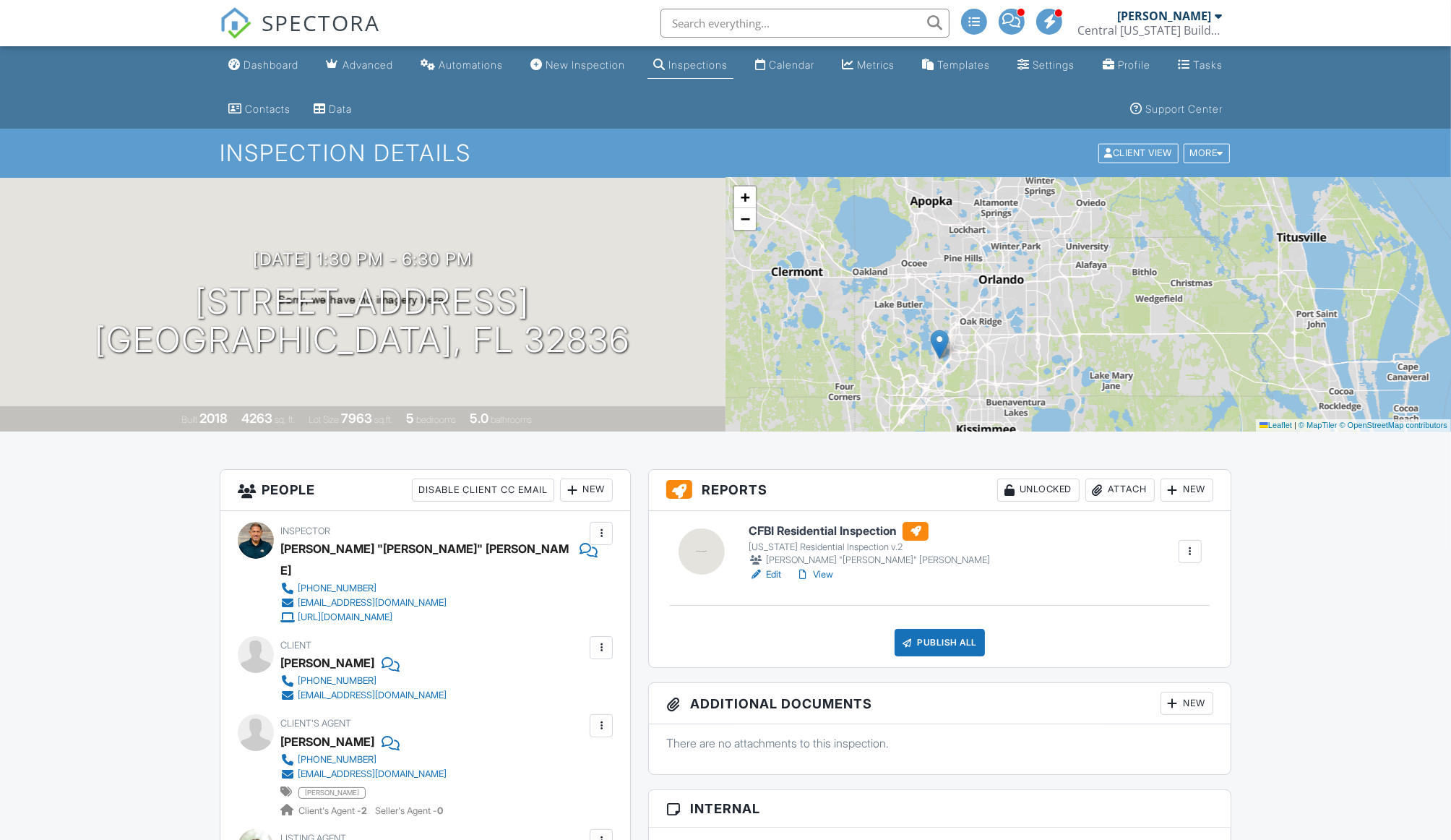
drag, startPoint x: 1211, startPoint y: 306, endPoint x: 1062, endPoint y: 360, distance: 158.5
click at [1062, 360] on div "+ − Leaflet | © MapTiler © OpenStreetMap contributors" at bounding box center [1088, 305] width 726 height 253
click at [792, 70] on div "Calendar" at bounding box center [791, 64] width 45 height 12
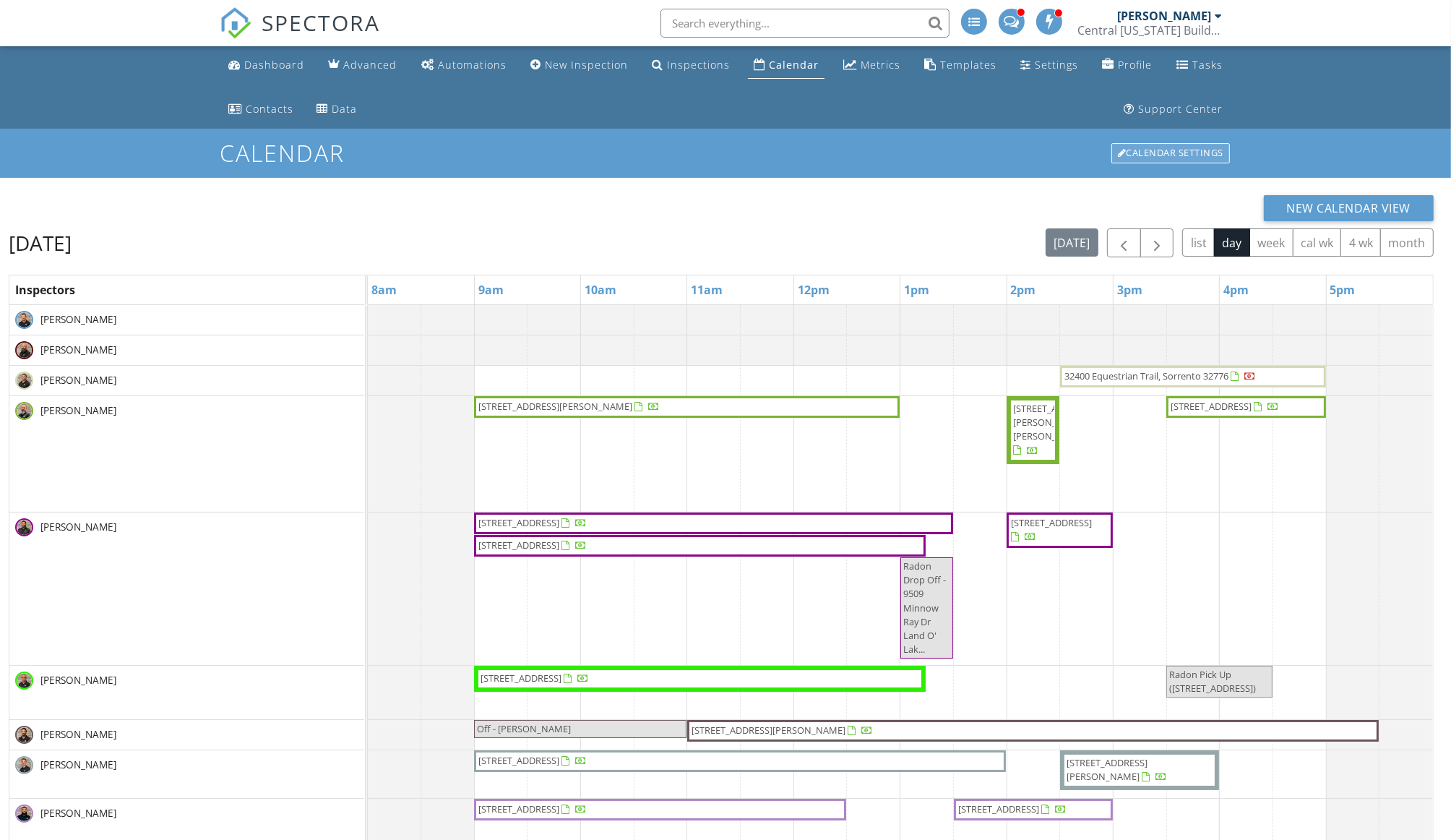
click at [1158, 150] on div "Calendar Settings" at bounding box center [1171, 153] width 118 height 21
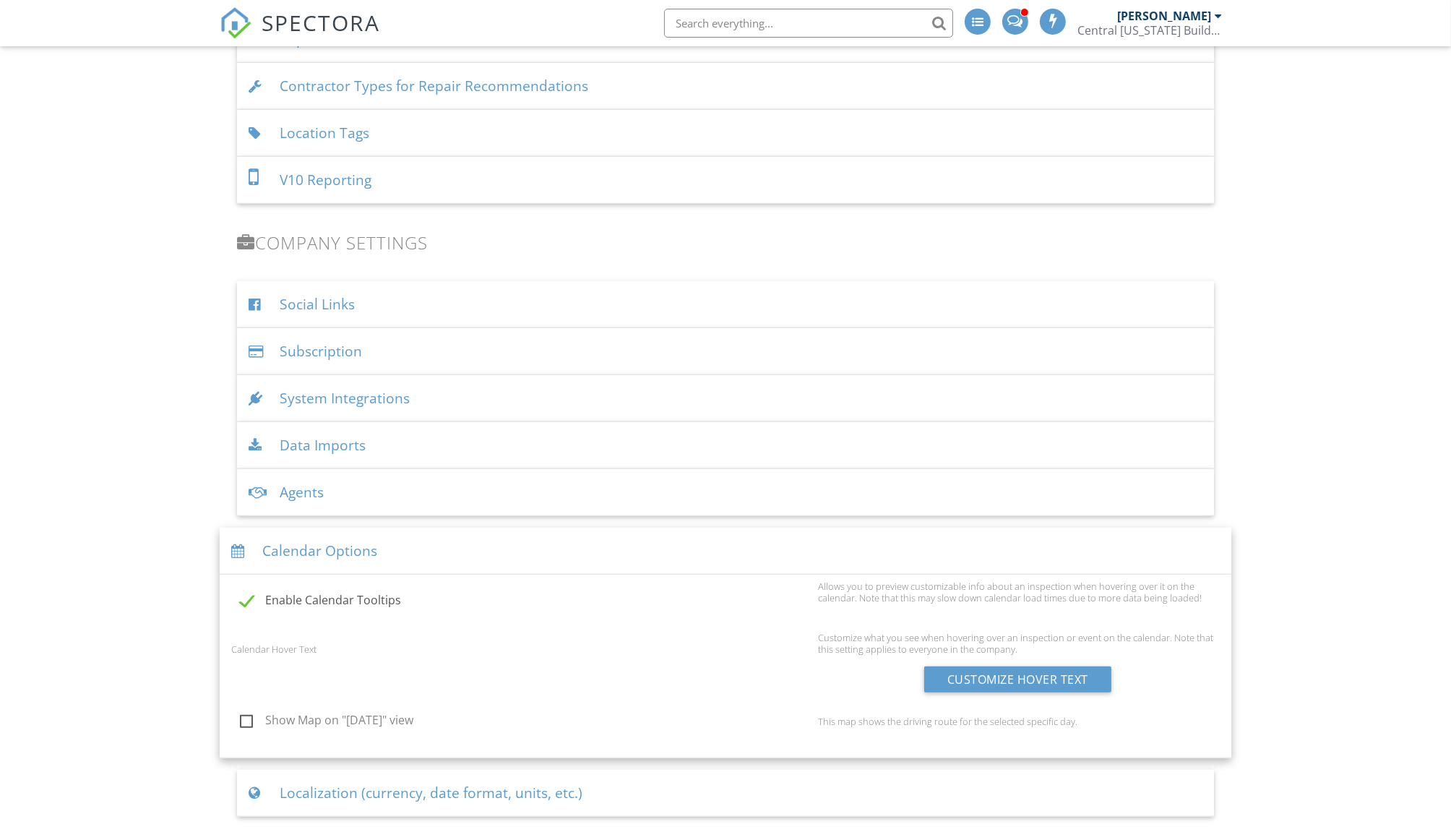
scroll to position [1734, 0]
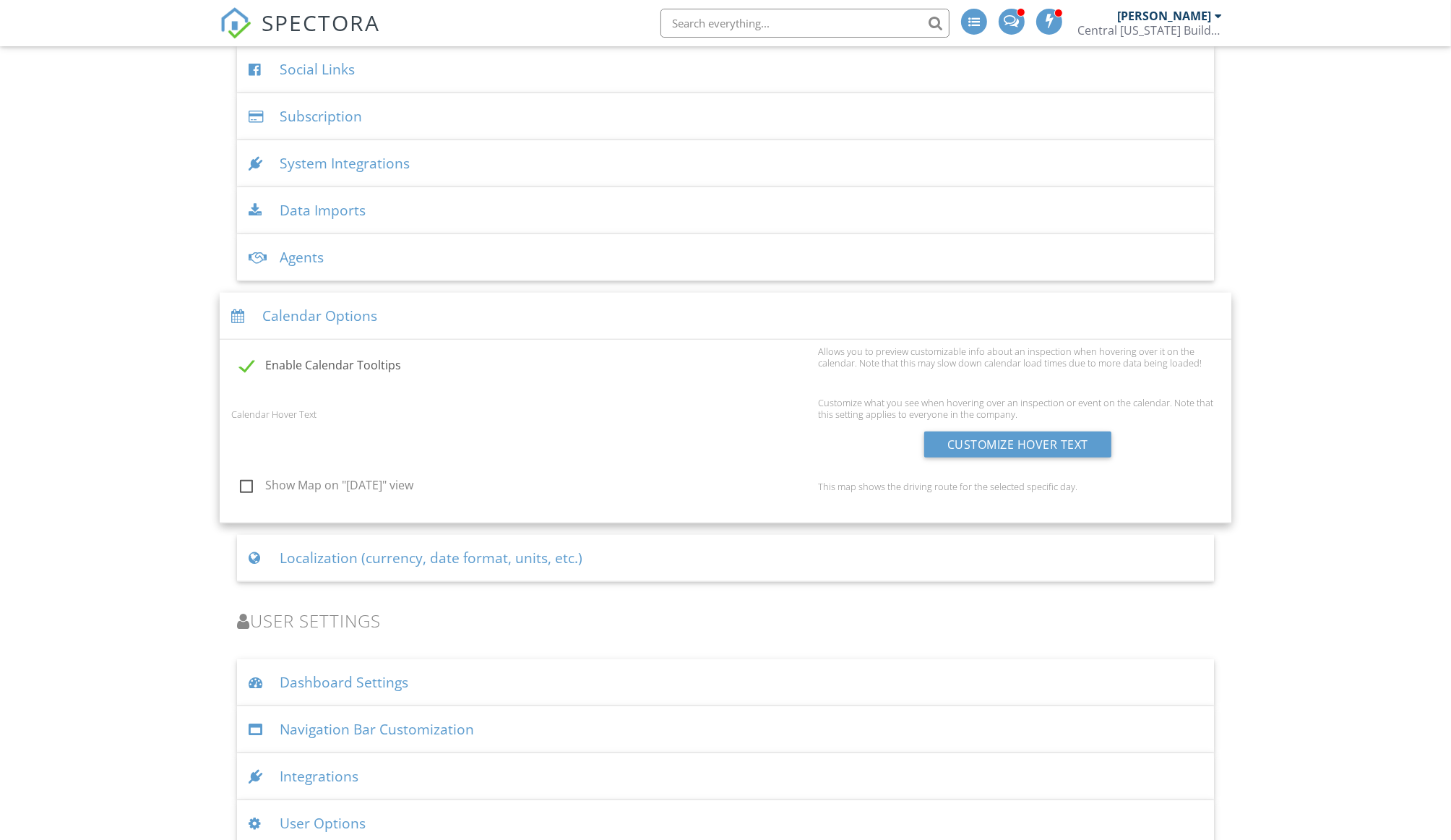
click at [240, 479] on label "Show Map on "[DATE]" view" at bounding box center [524, 487] width 570 height 18
click at [240, 483] on input "Show Map on "[DATE]" view" at bounding box center [236, 487] width 9 height 9
checkbox input "true"
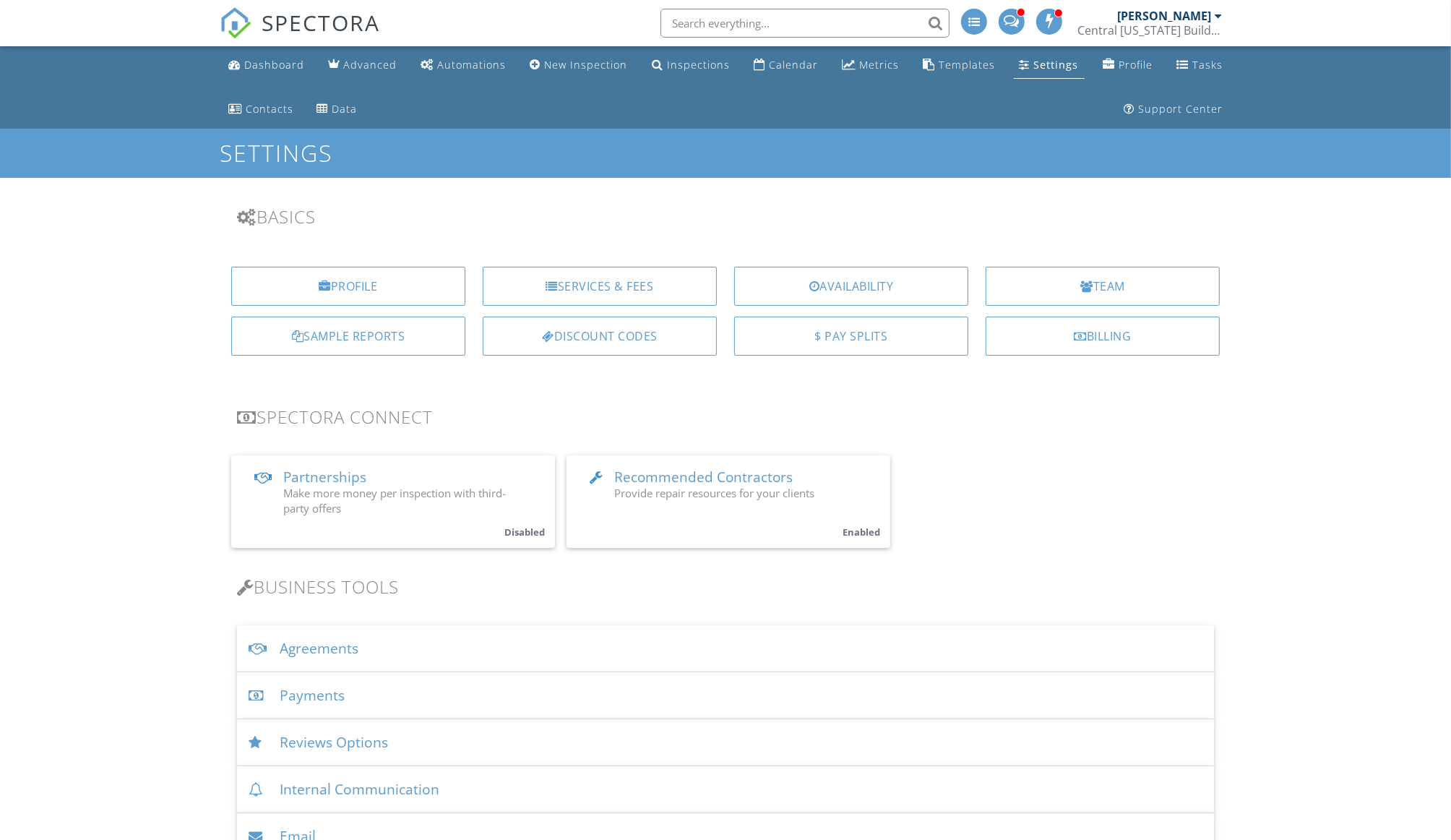
scroll to position [0, 0]
click at [791, 69] on div "Calendar" at bounding box center [793, 65] width 49 height 14
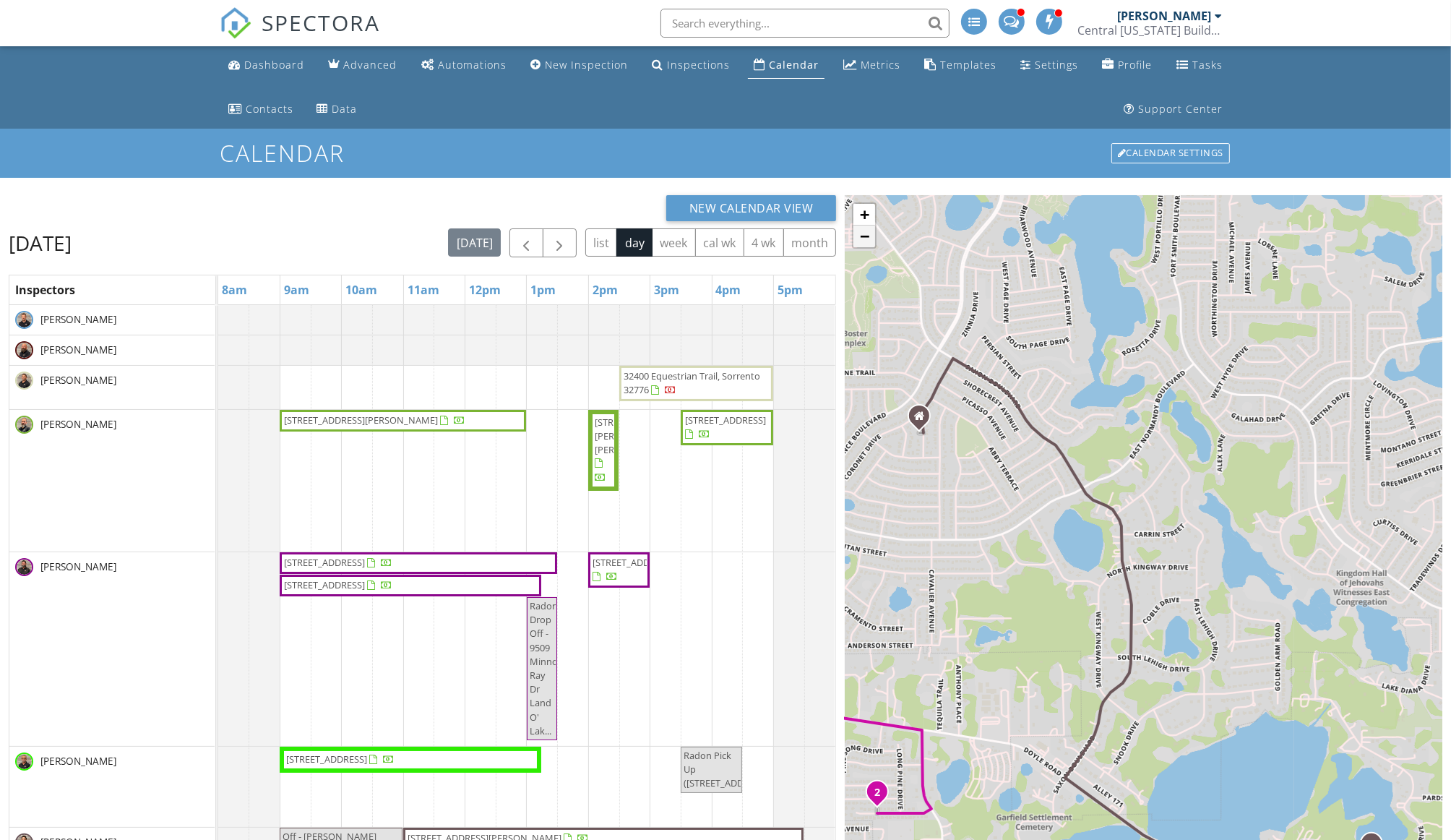
click at [869, 244] on link "−" at bounding box center [864, 235] width 21 height 21
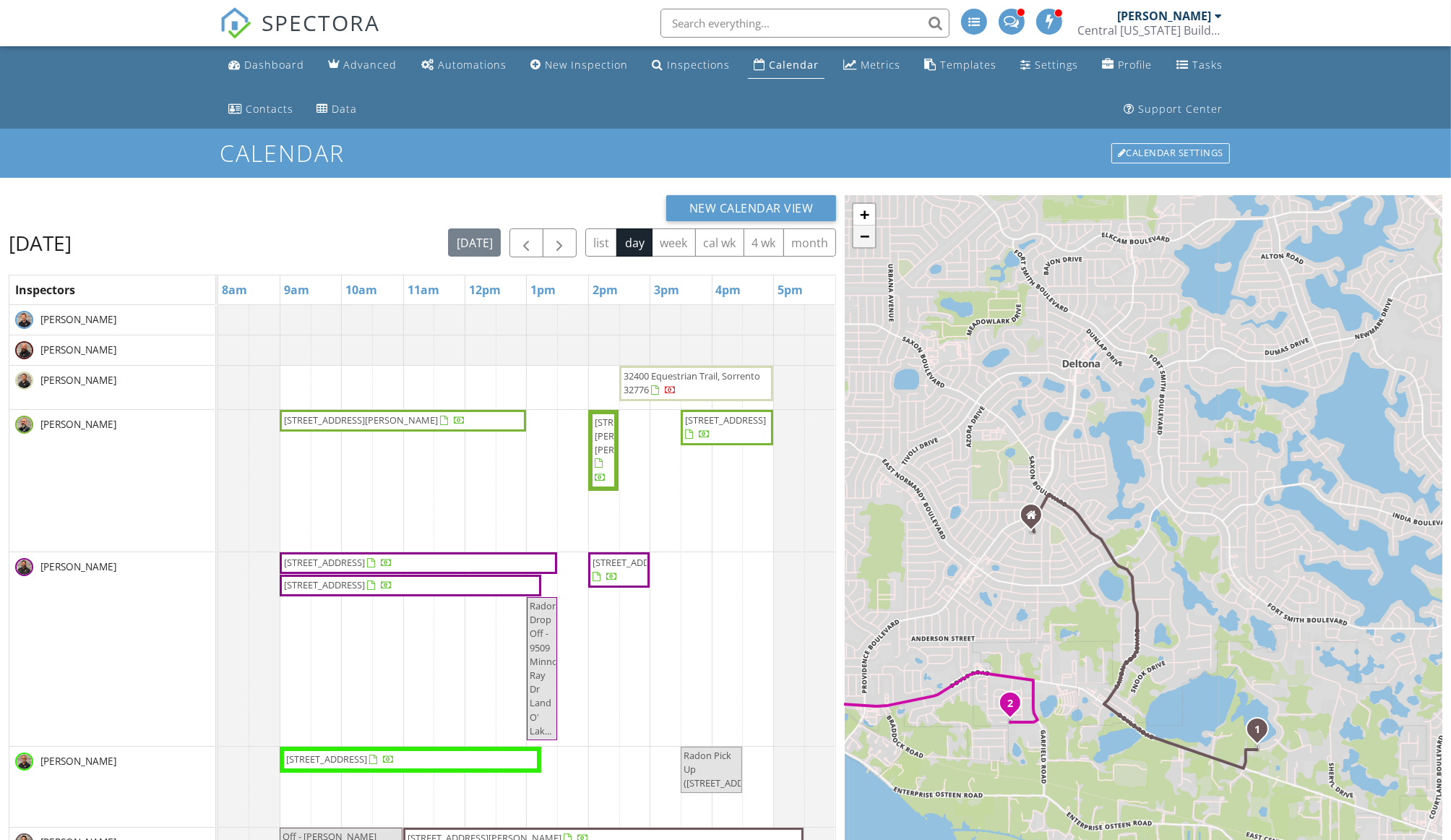
click at [869, 239] on link "−" at bounding box center [864, 235] width 21 height 21
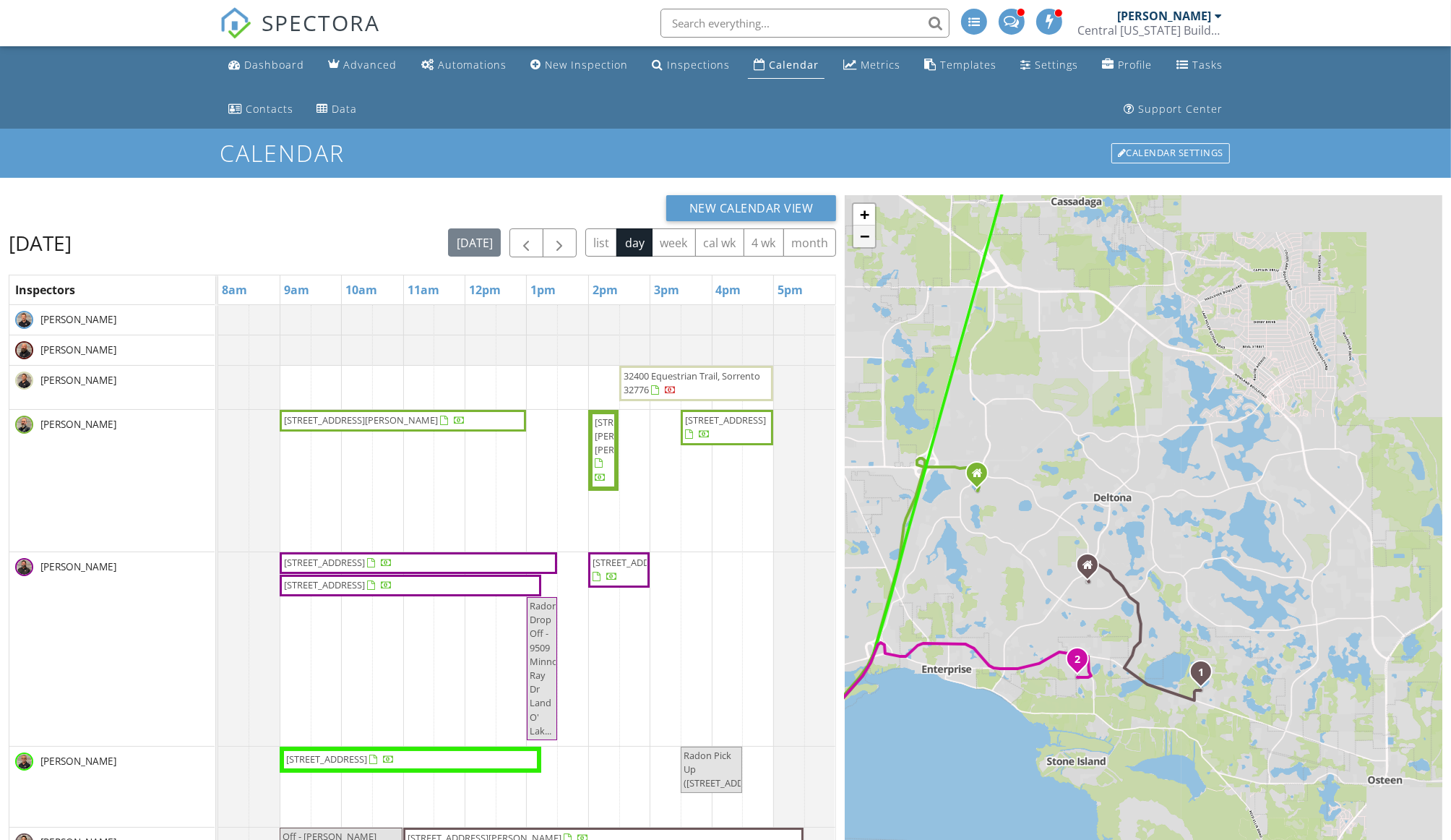
click at [869, 239] on link "−" at bounding box center [864, 235] width 21 height 21
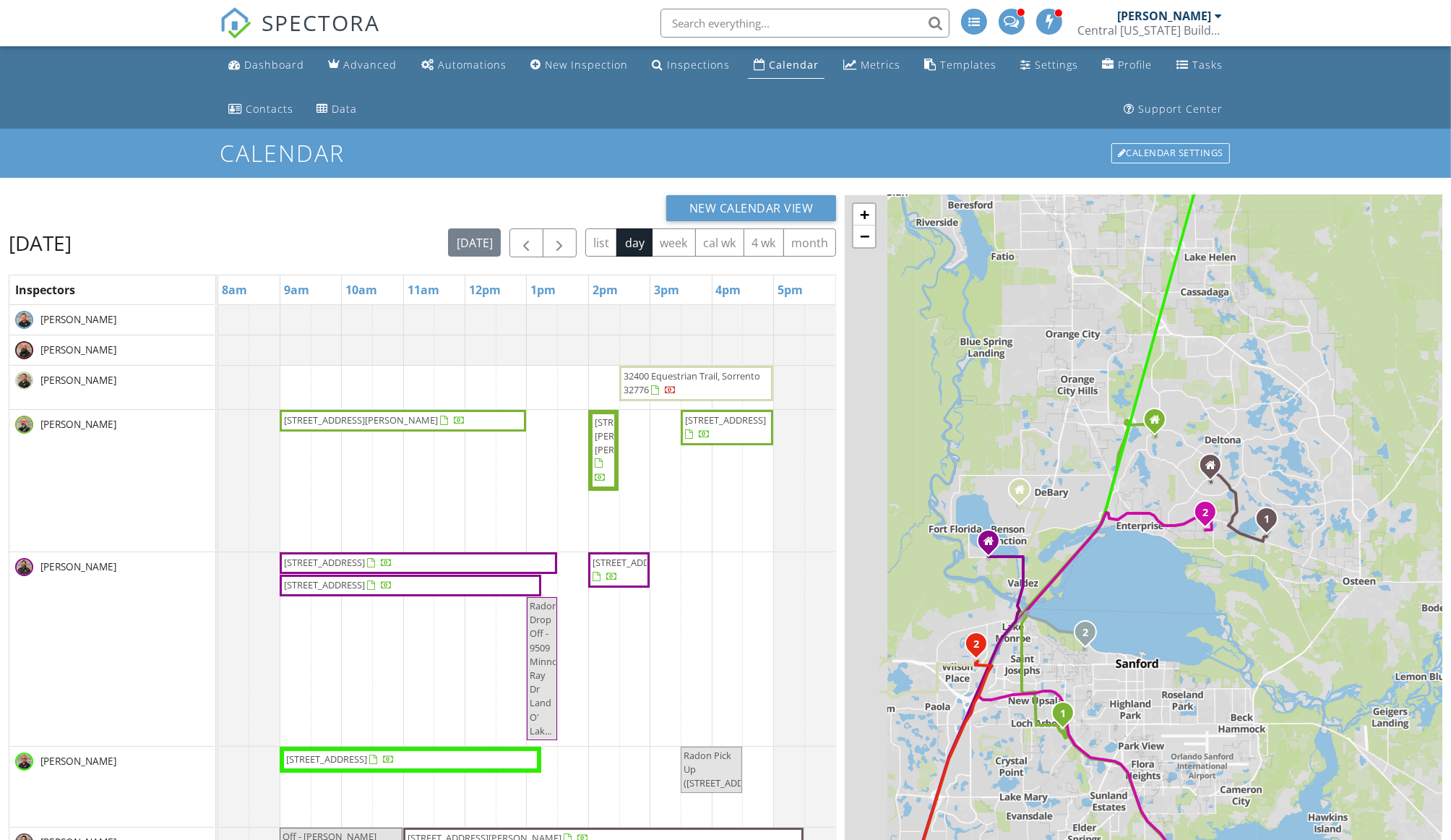
click at [1076, 325] on div "1 1 2 3 1 2 3 1 2 1 1 2 1 2 1 1 2 1 2 1 2 1 2 1 1 2 1 1 2 + − [GEOGRAPHIC_DATA]…" at bounding box center [1143, 631] width 598 height 873
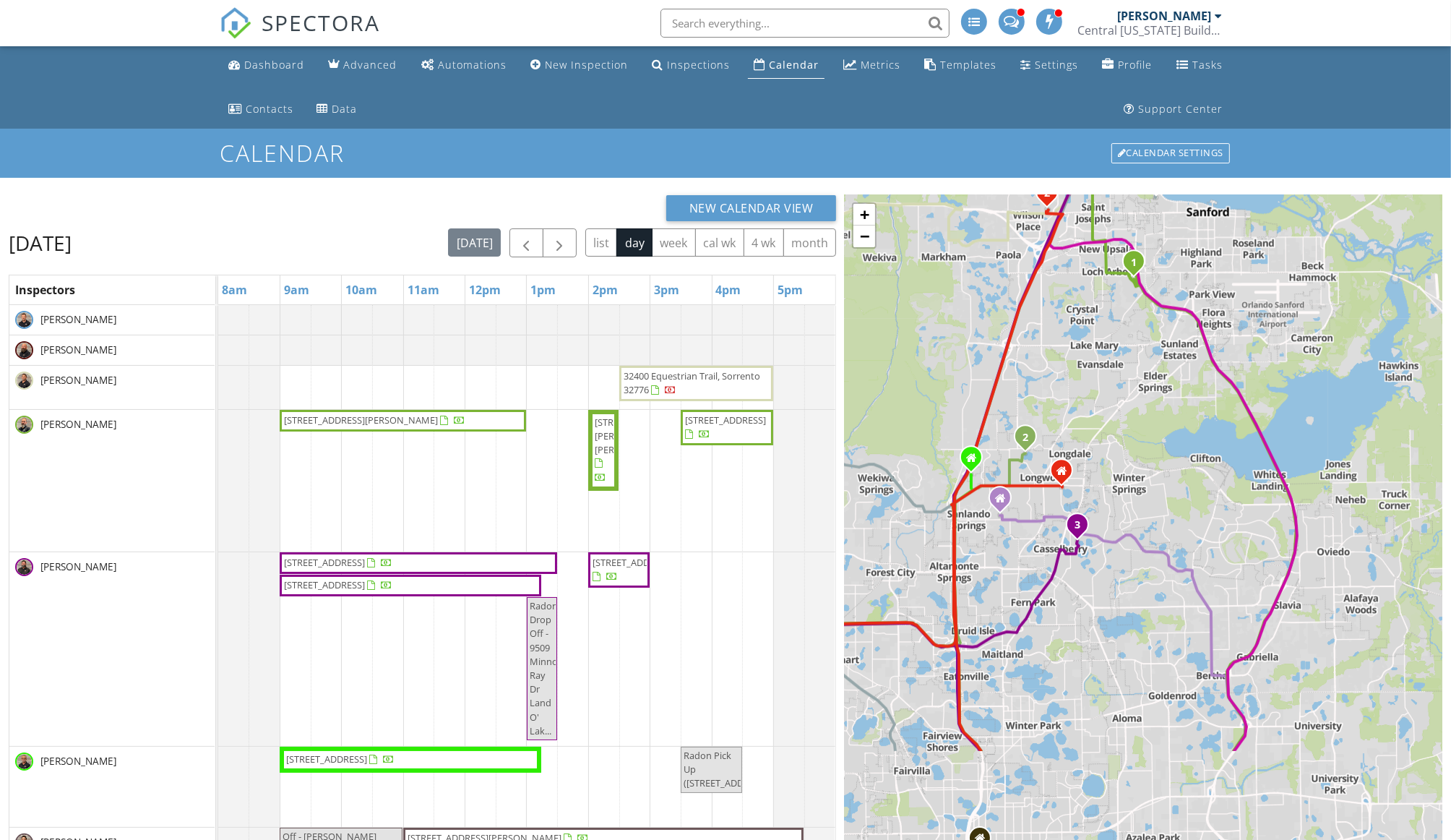
click at [994, 162] on body "SPECTORA [PERSON_NAME] Central [US_STATE] Building Inspectors Role: Inspector C…" at bounding box center [726, 538] width 1451 height 1076
click at [865, 247] on div "1 1 2 3 1 2 3 1 2 1 1 2 1 2 1 1 2 1 2 1 2 1 2 1 1 2 1 1 2 + − [GEOGRAPHIC_DATA]…" at bounding box center [1143, 631] width 598 height 873
click at [865, 241] on link "−" at bounding box center [864, 235] width 21 height 21
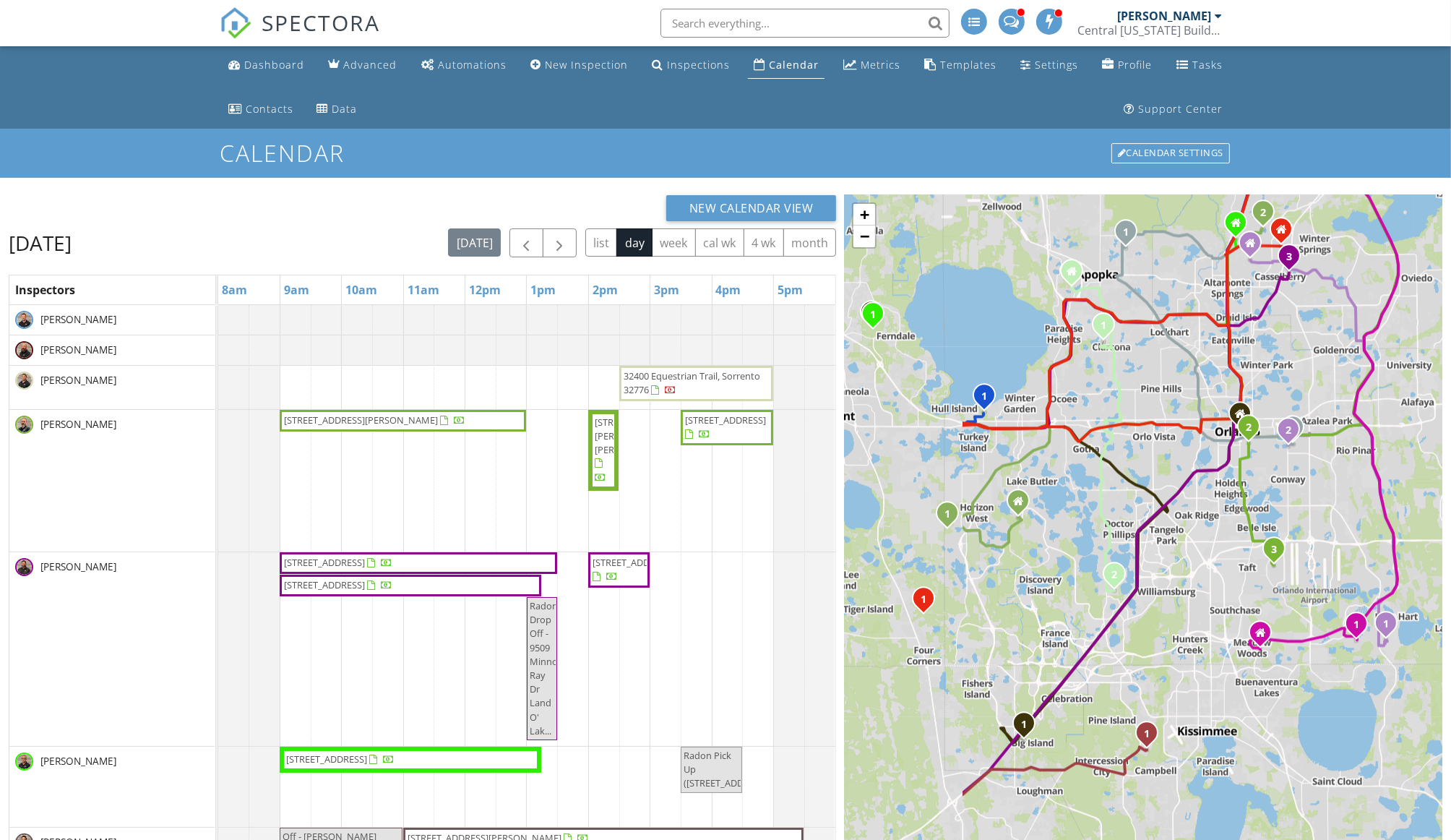
click at [1117, 170] on body "SPECTORA [PERSON_NAME] Central [US_STATE] Building Inspectors Role: Inspector C…" at bounding box center [726, 538] width 1451 height 1076
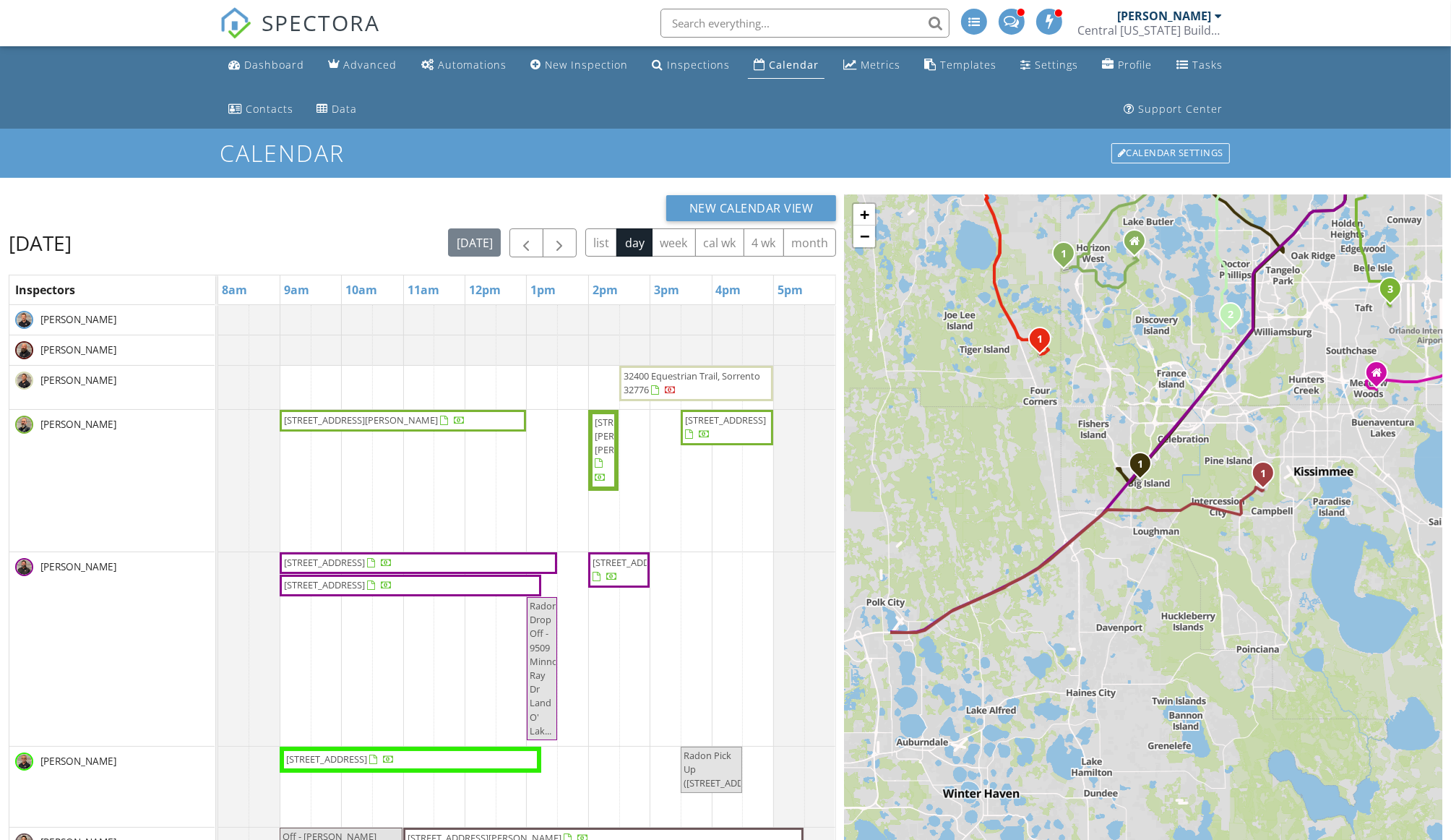
click at [1128, 349] on div "1 1 2 3 1 2 3 1 2 1 1 2 1 2 1 1 2 1 2 1 2 1 2 1 1 2 1 1 2 + − [GEOGRAPHIC_DATA]…" at bounding box center [1143, 631] width 598 height 873
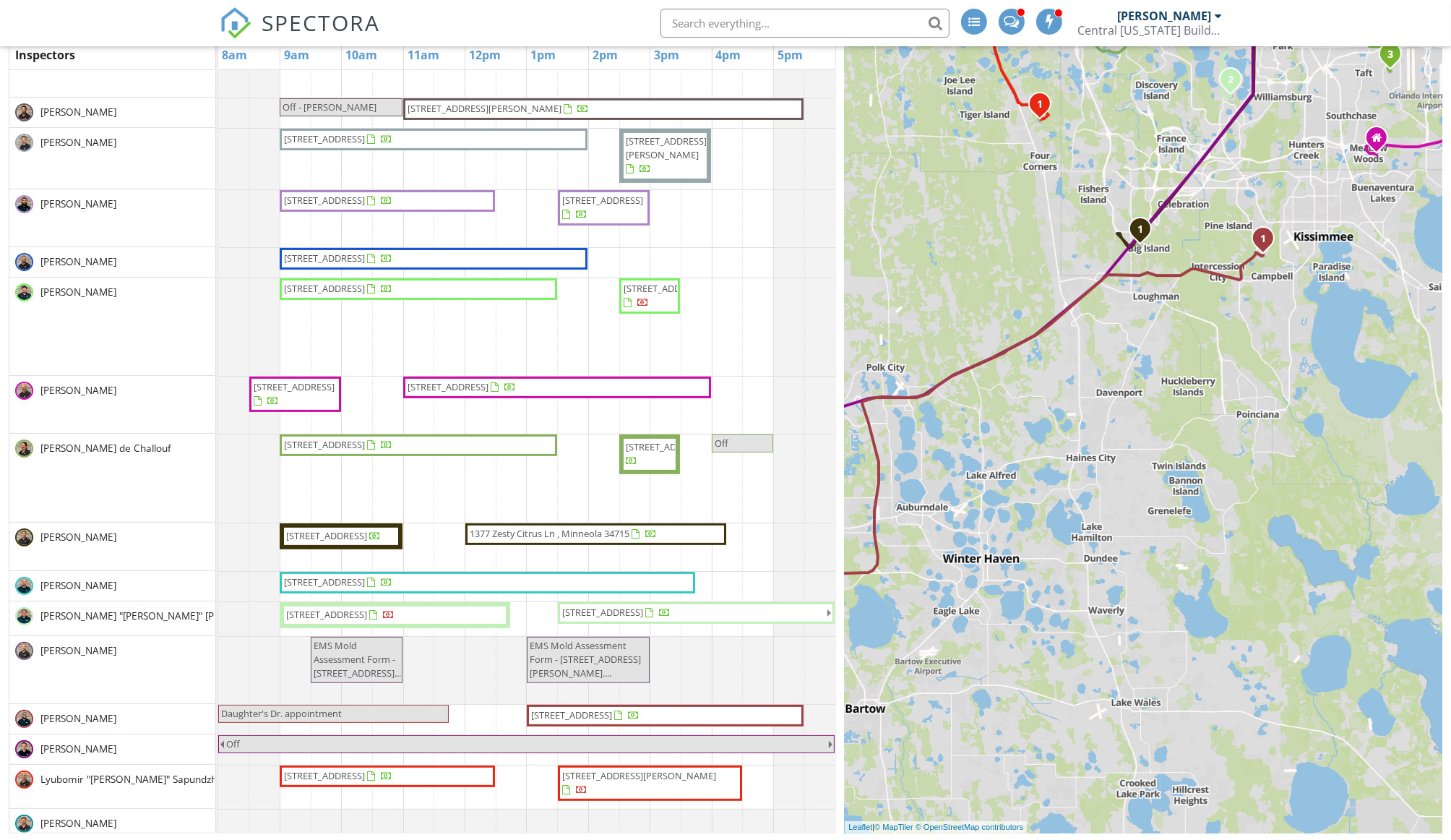
scroll to position [491, 0]
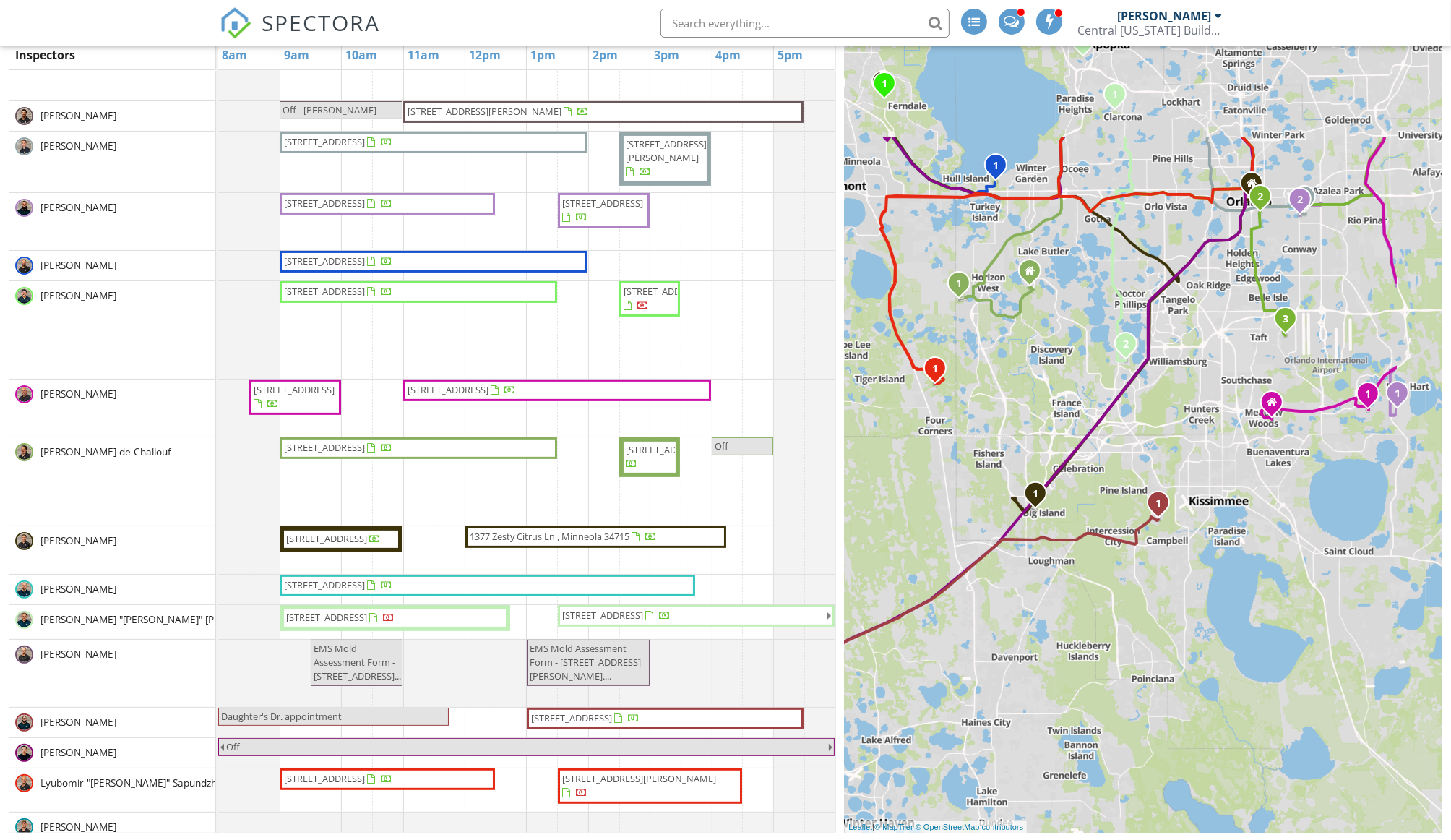
click at [1056, 588] on div "1 1 2 3 1 2 3 1 2 1 1 2 1 2 1 1 2 1 2 1 2 1 2 1 1 2 1 1 2 + − FL 46, Sorrento A…" at bounding box center [1143, 396] width 598 height 873
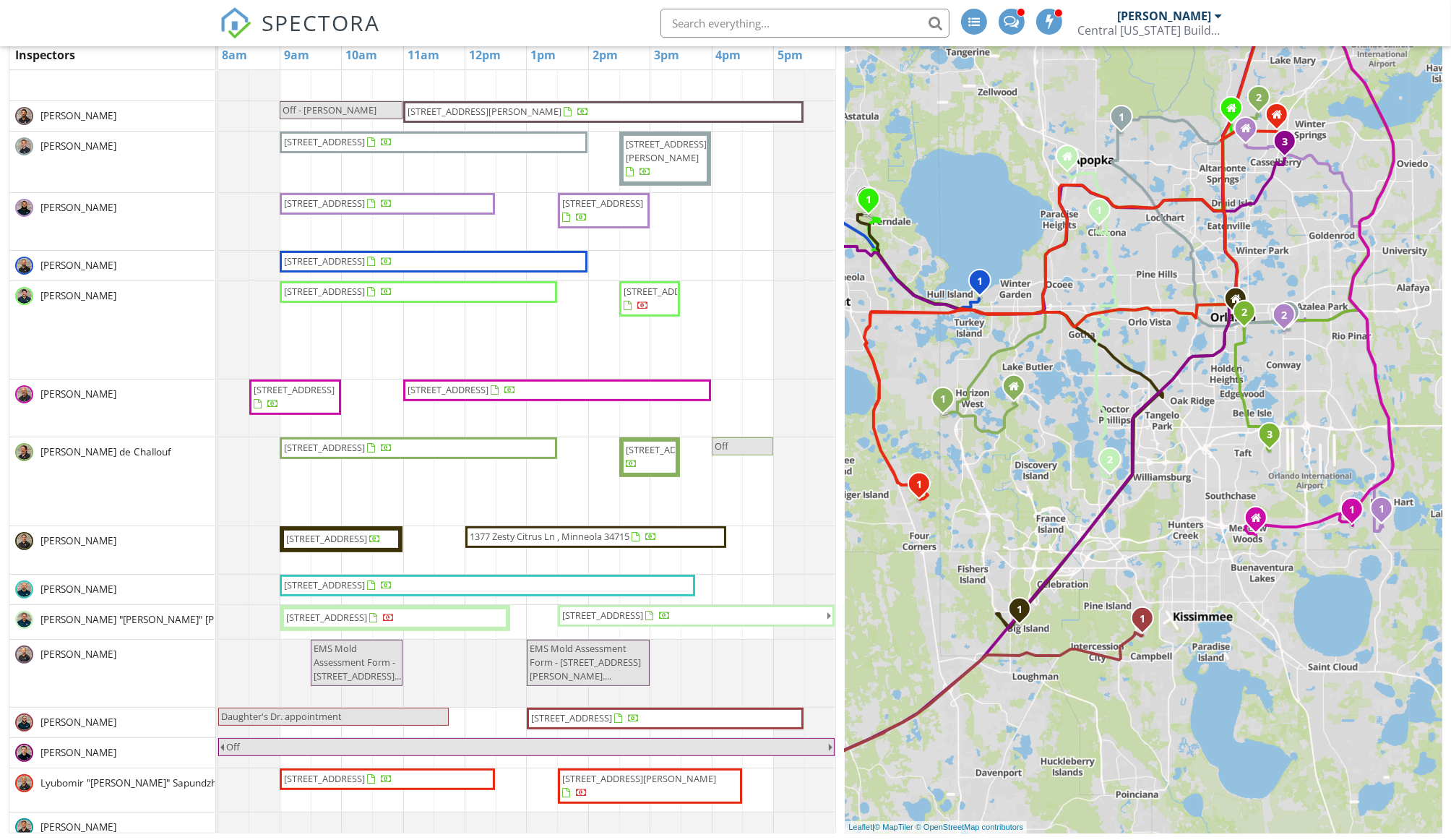
click at [1035, 516] on div "1 1 2 3 1 2 3 1 2 1 1 2 1 2 1 1 2 1 2 1 2 1 2 1 1 2 1 1 2 + − FL 46, Sorrento A…" at bounding box center [1143, 396] width 598 height 873
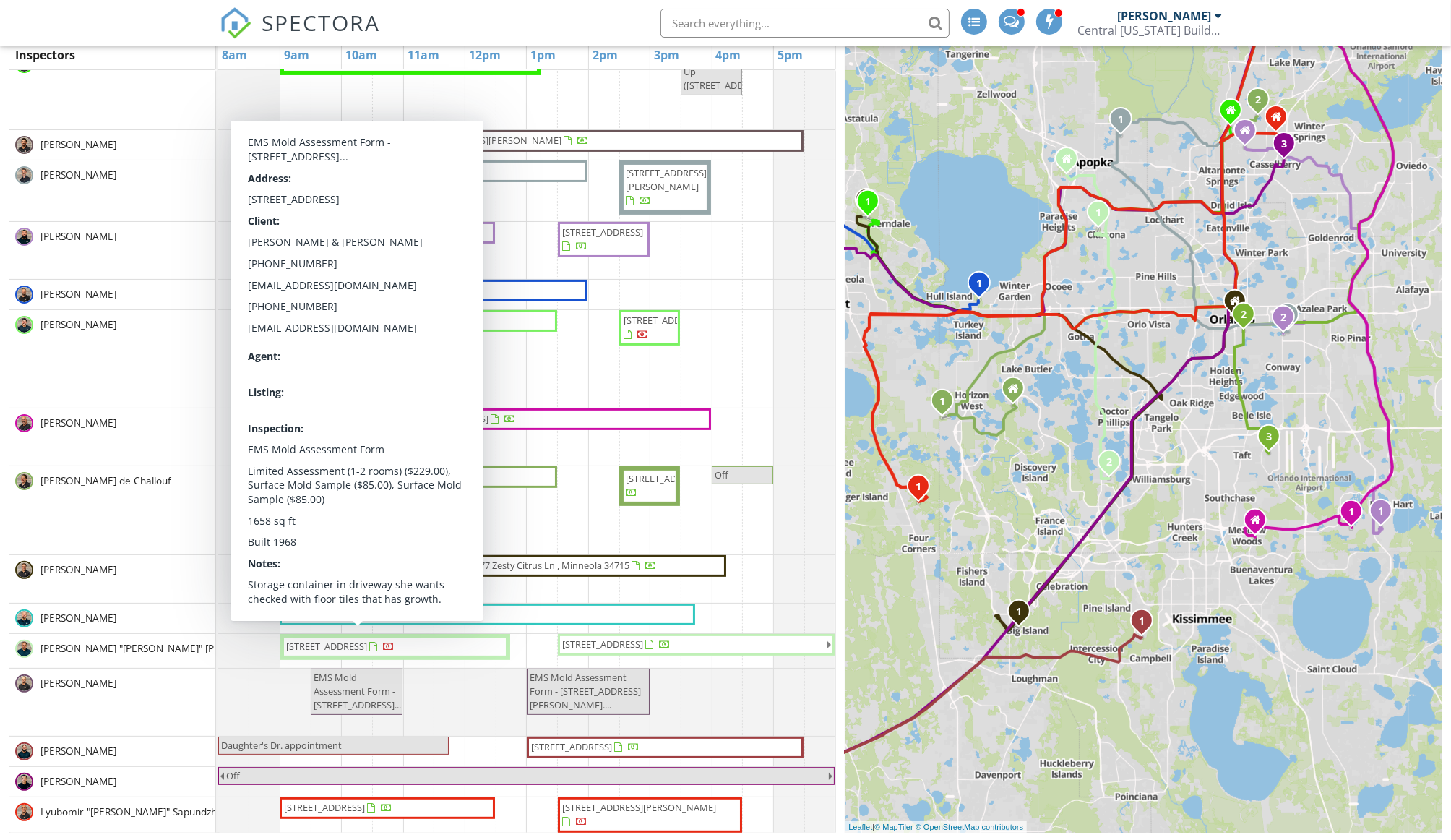
scroll to position [0, 0]
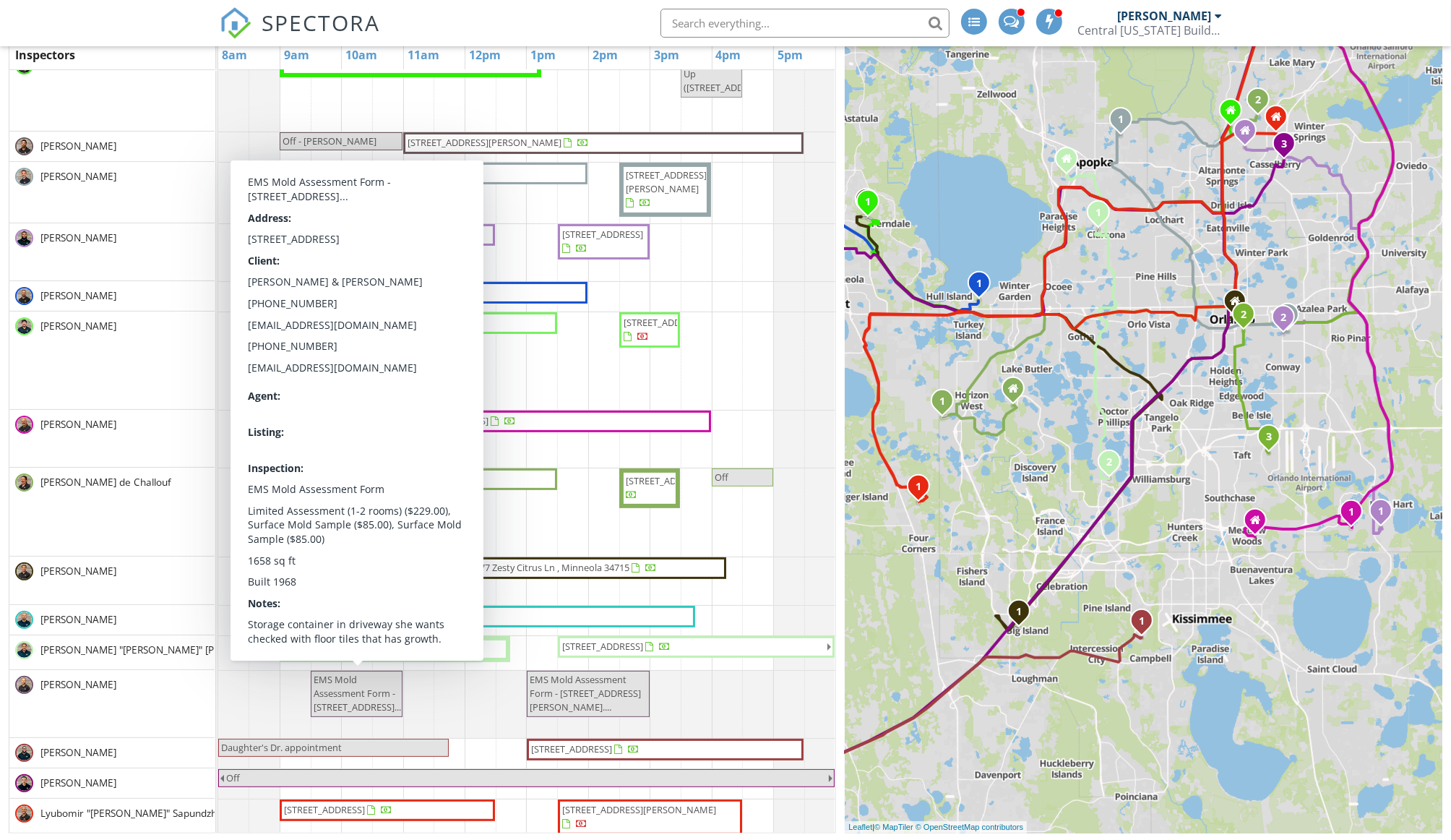
click at [153, 601] on div "[PERSON_NAME]" at bounding box center [112, 581] width 206 height 48
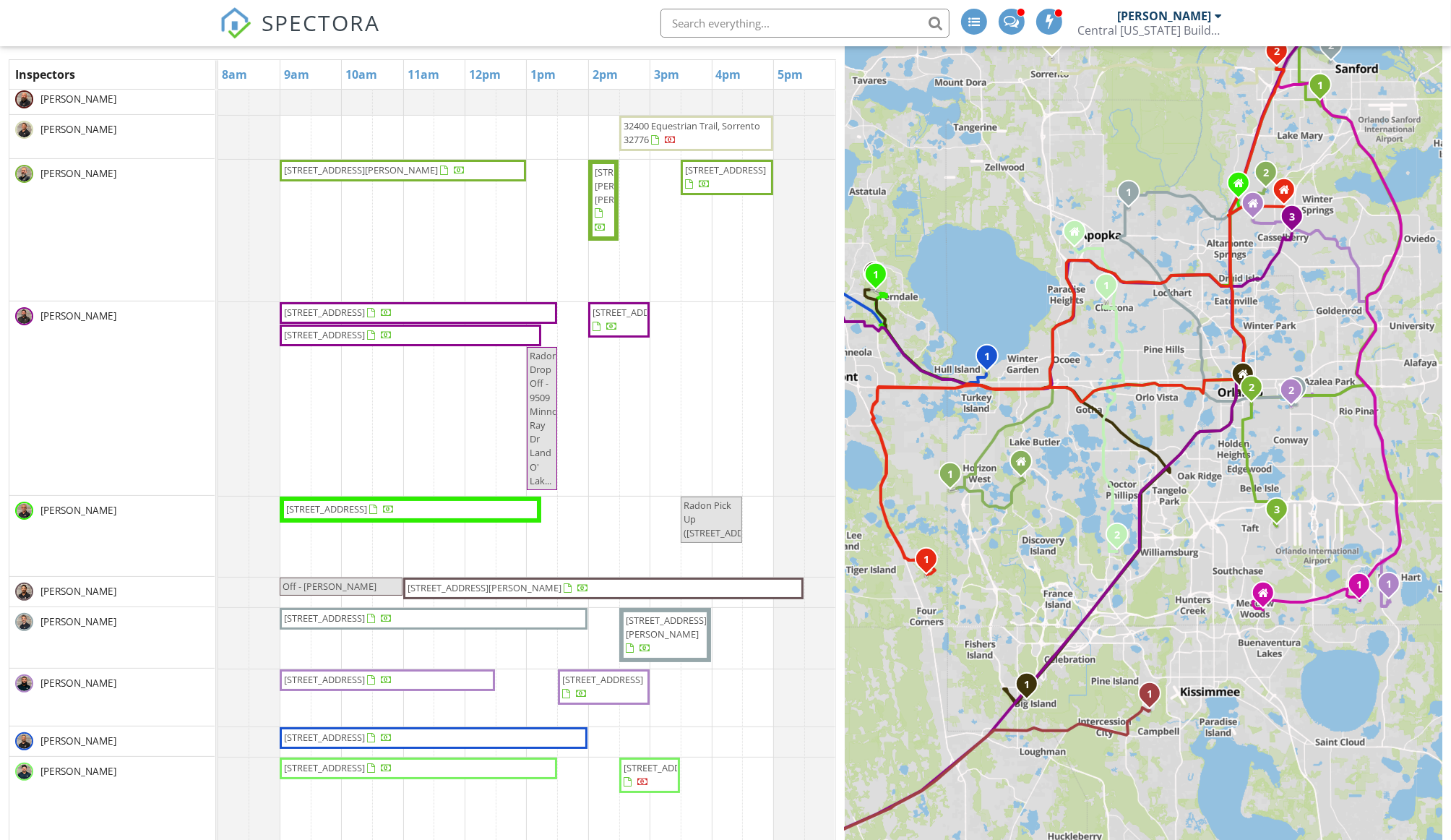
click at [1326, 295] on div "1 1 2 3 1 2 3 1 2 1 1 2 1 2 1 1 2 1 2 1 2 1 2 1 1 2 1 1 2 + − FL 46, Sorrento A…" at bounding box center [1143, 415] width 598 height 873
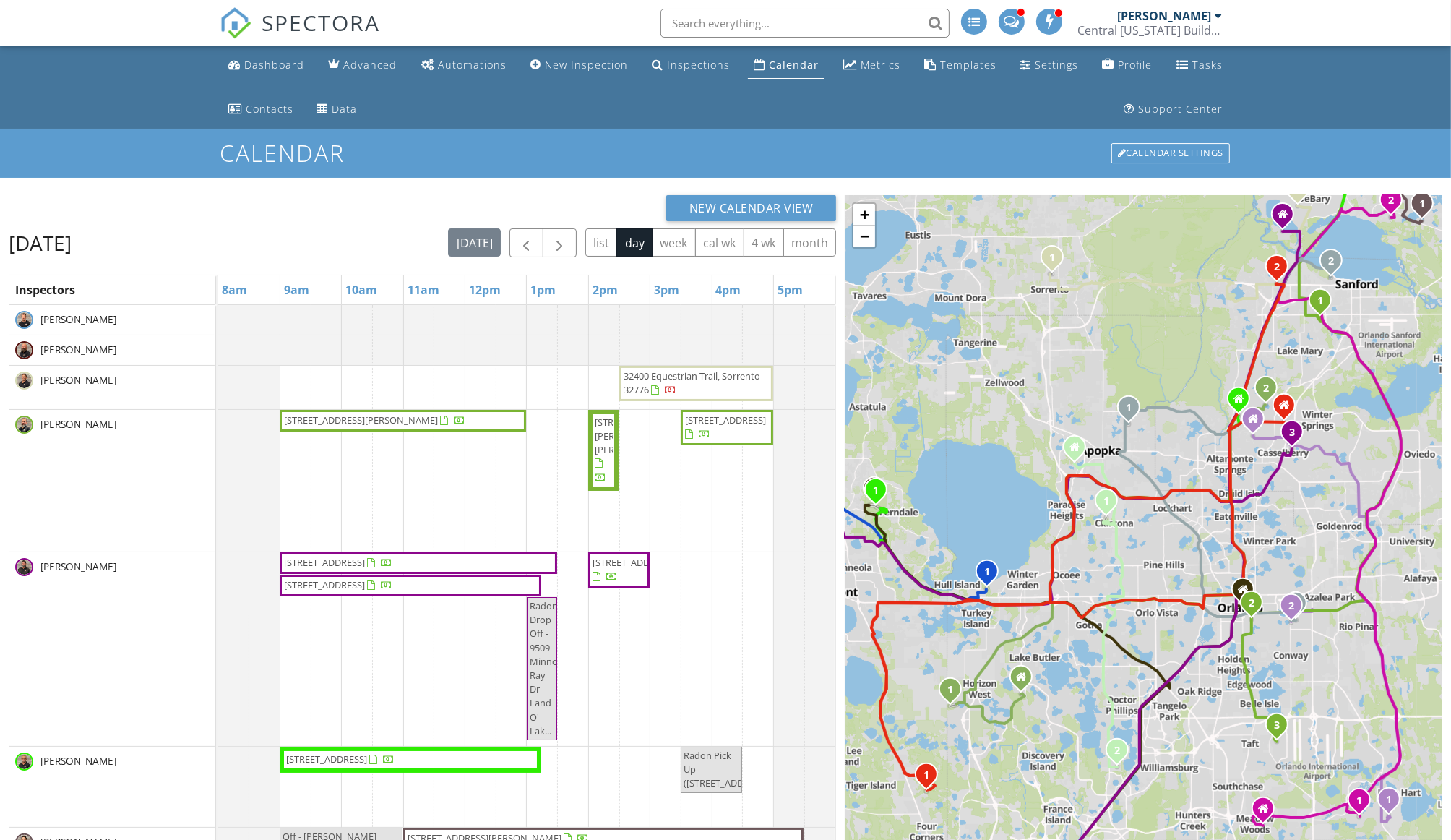
click at [184, 192] on div "New Calendar View Monday, September 29, 2025 today list day week cal wk 4 wk mo…" at bounding box center [726, 628] width 1451 height 899
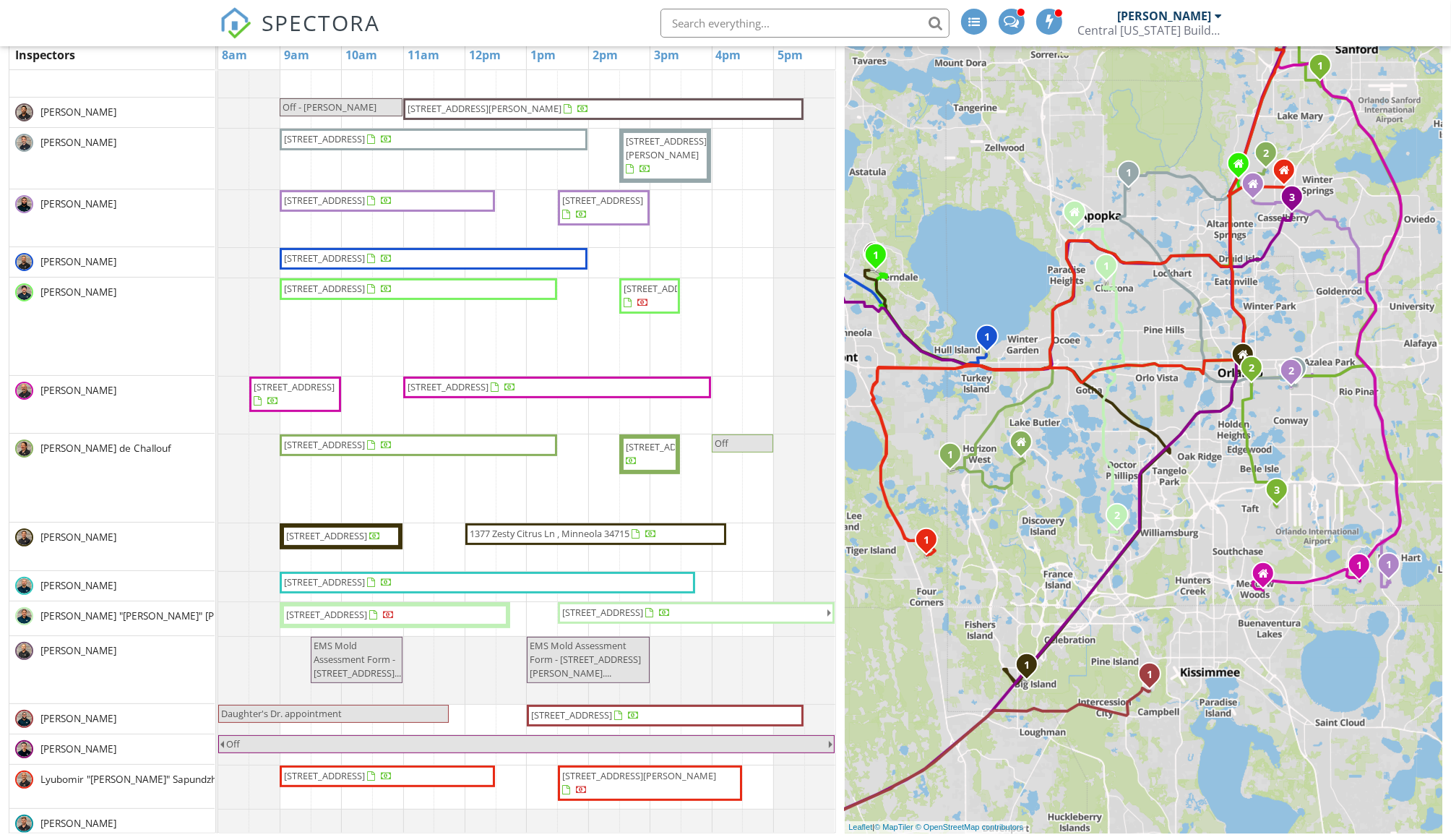
scroll to position [491, 0]
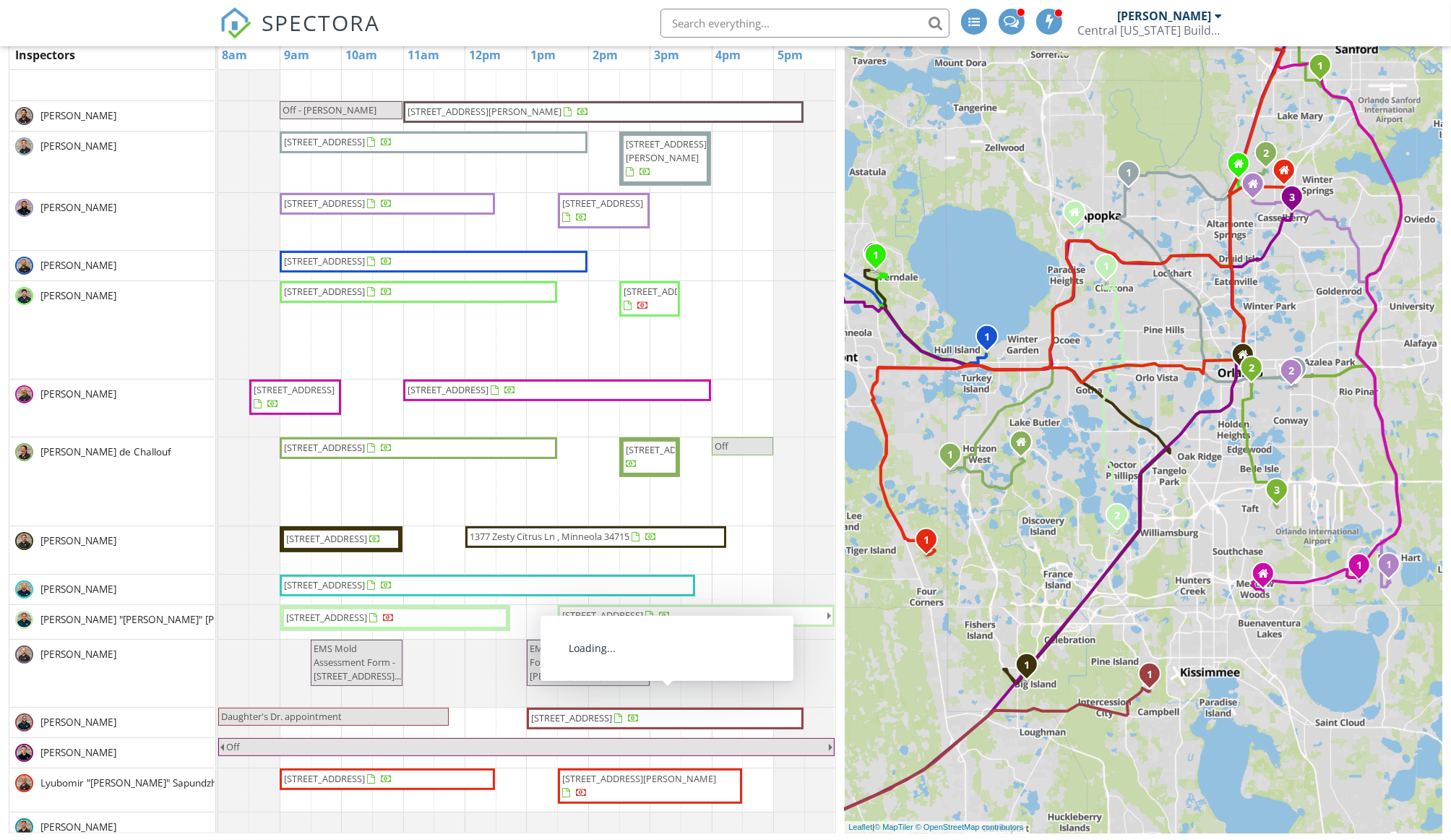
click at [543, 720] on span "1176 Liberty Hall Dr, Kissimmee 34746" at bounding box center [571, 717] width 81 height 13
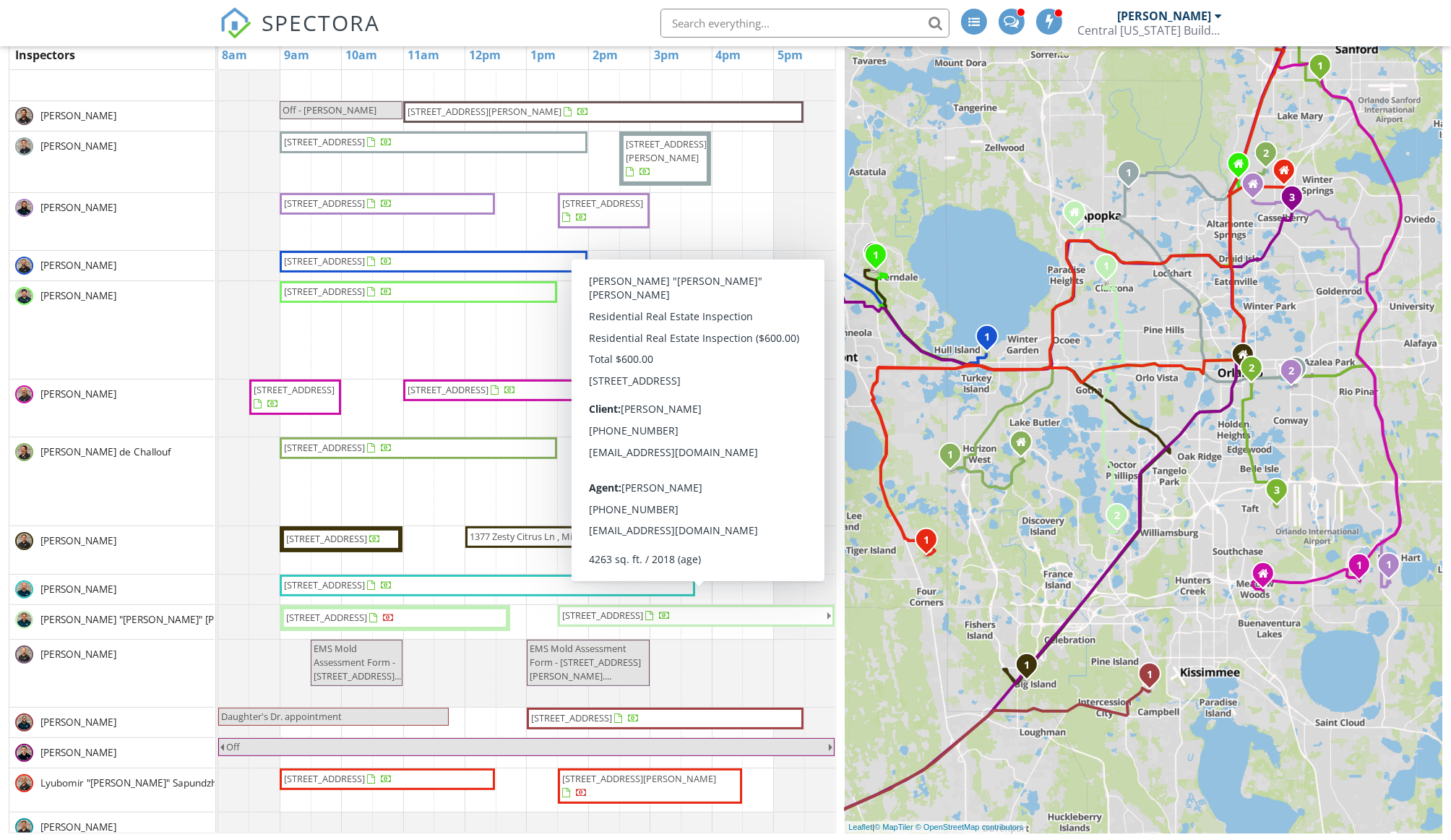
click at [610, 611] on span "8343 Ludington Cir, Orlando 32836" at bounding box center [603, 615] width 81 height 13
